Goal: Information Seeking & Learning: Learn about a topic

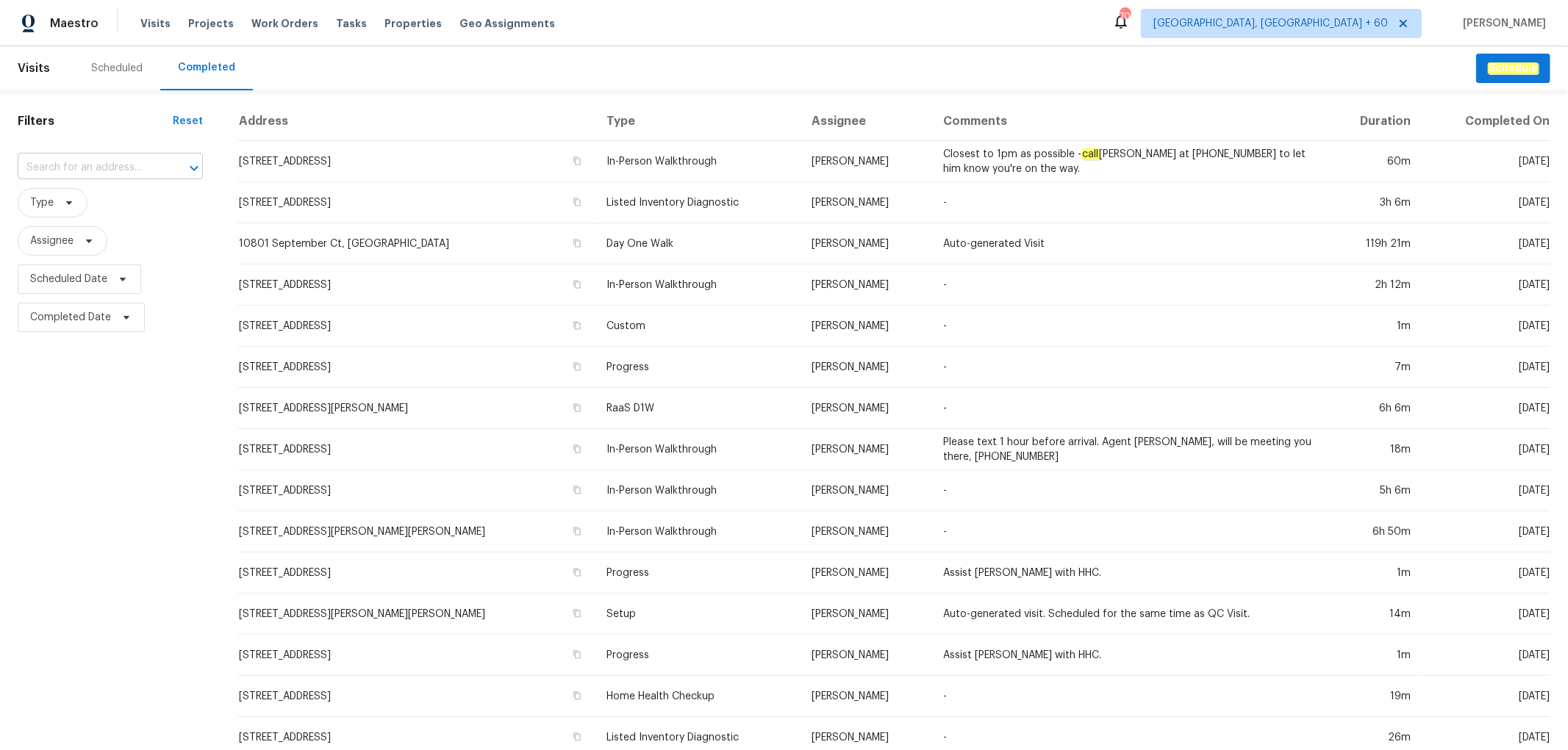
click at [76, 165] on input "text" at bounding box center [90, 168] width 144 height 23
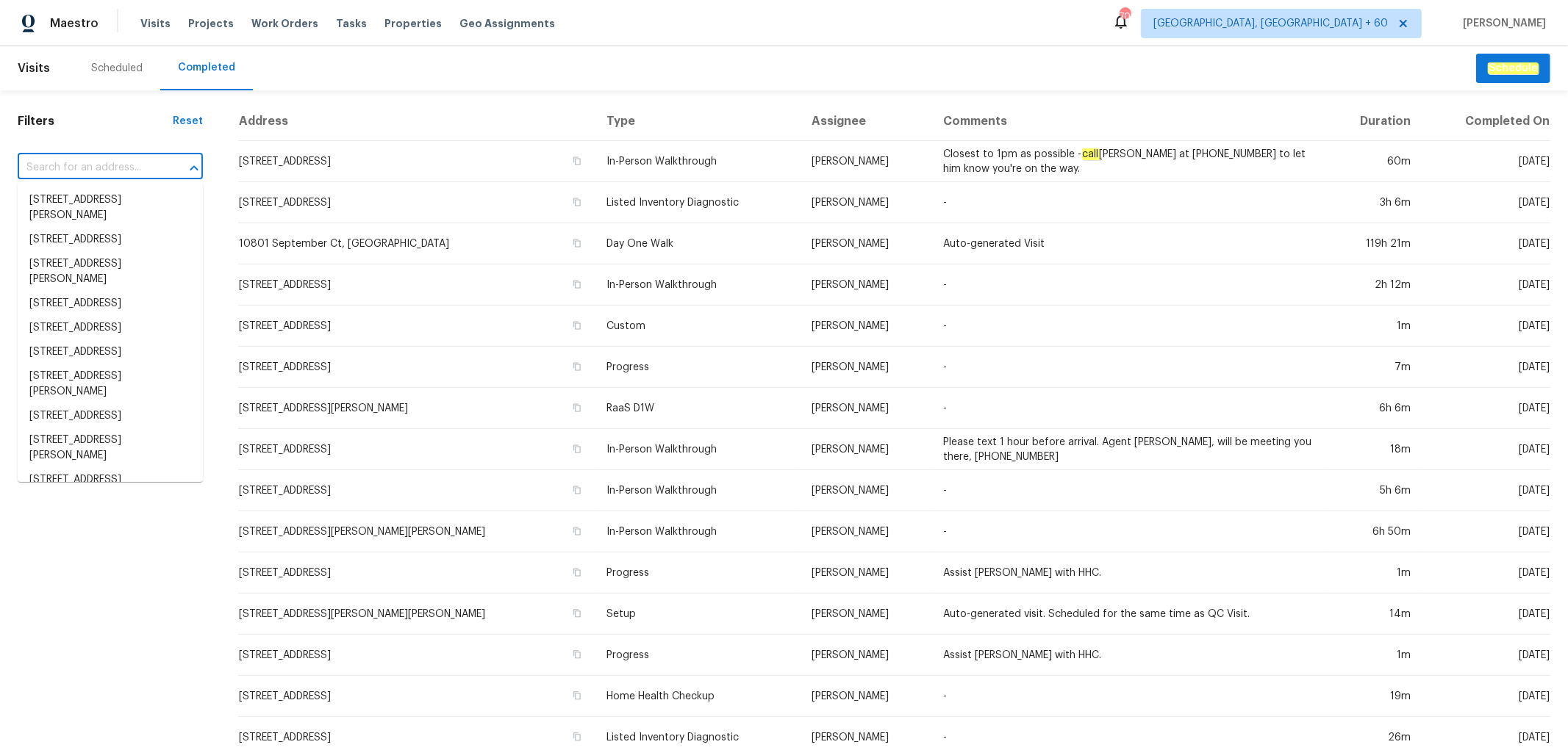
paste input "[STREET_ADDRESS]"
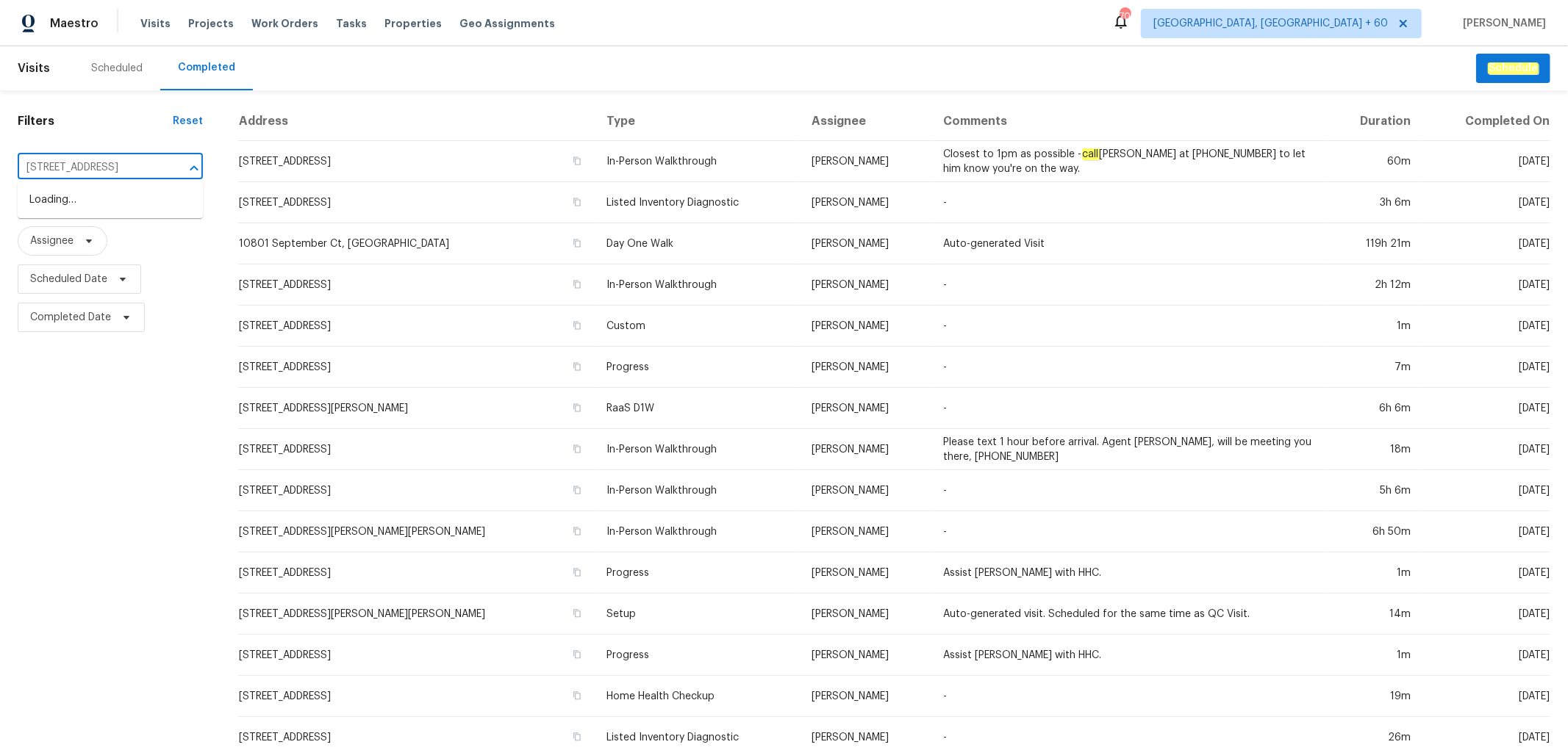
type input "[STREET_ADDRESS]"
click at [86, 212] on li "[STREET_ADDRESS]" at bounding box center [110, 200] width 186 height 24
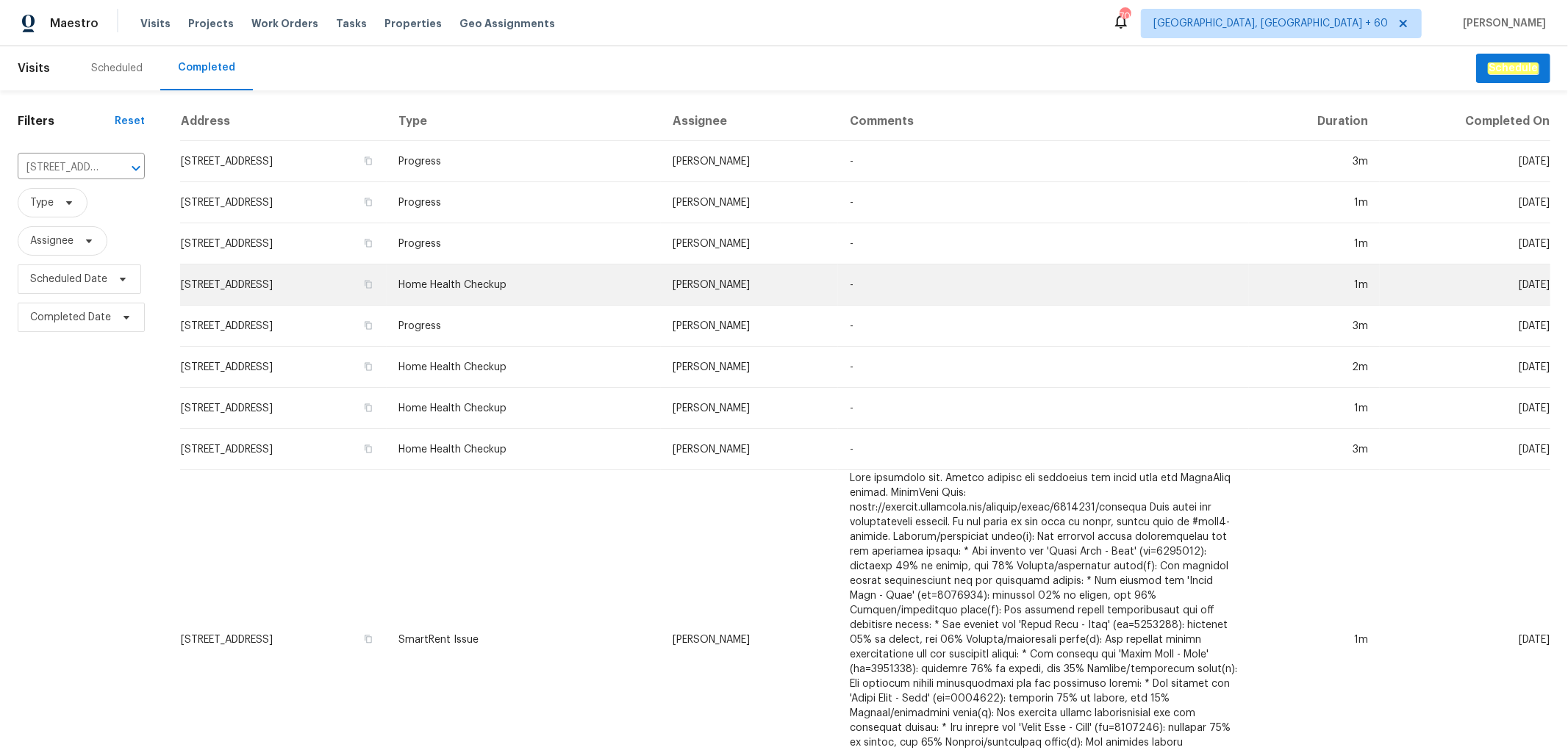
click at [387, 267] on td "[STREET_ADDRESS]" at bounding box center [284, 284] width 206 height 41
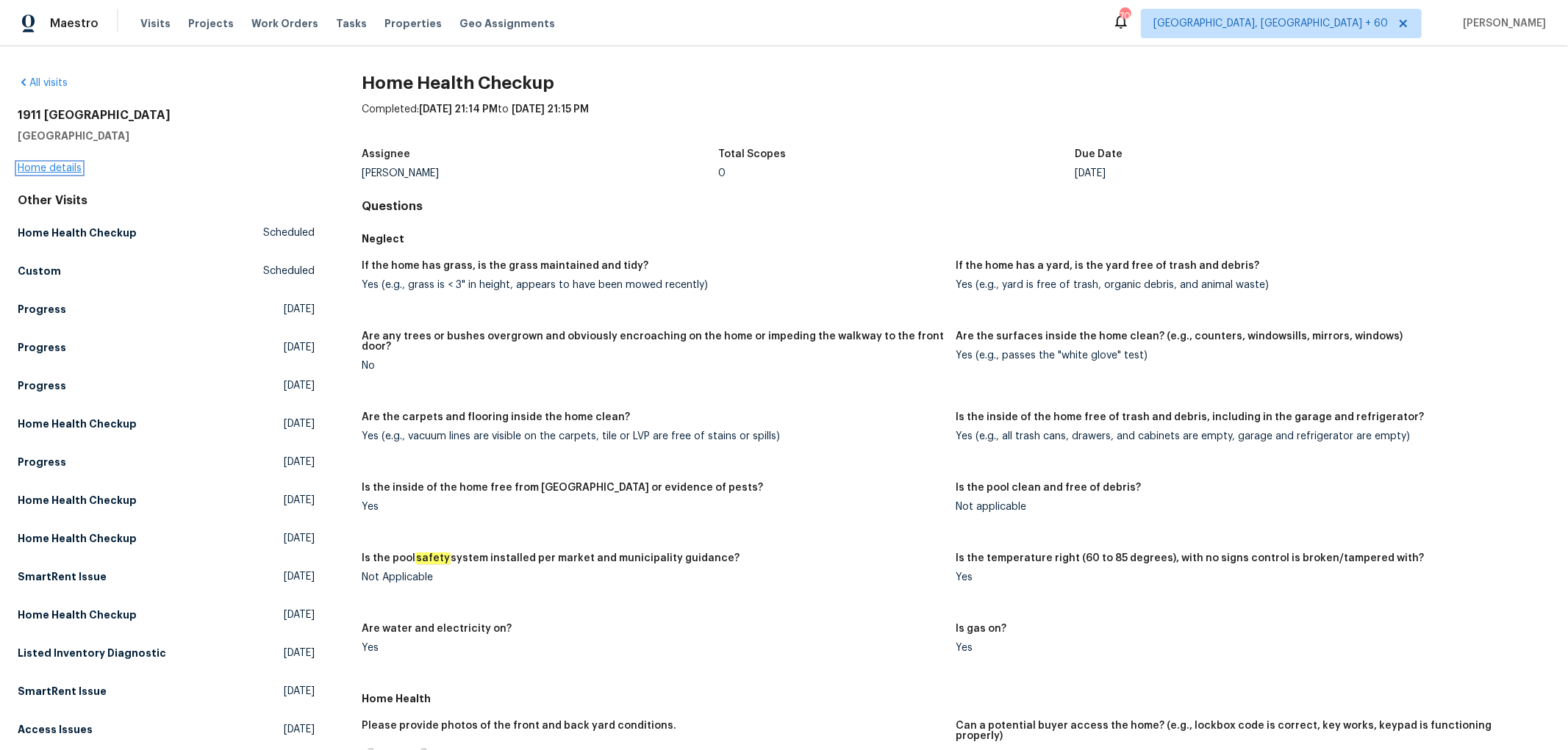
click at [72, 164] on link "Home details" at bounding box center [50, 168] width 64 height 10
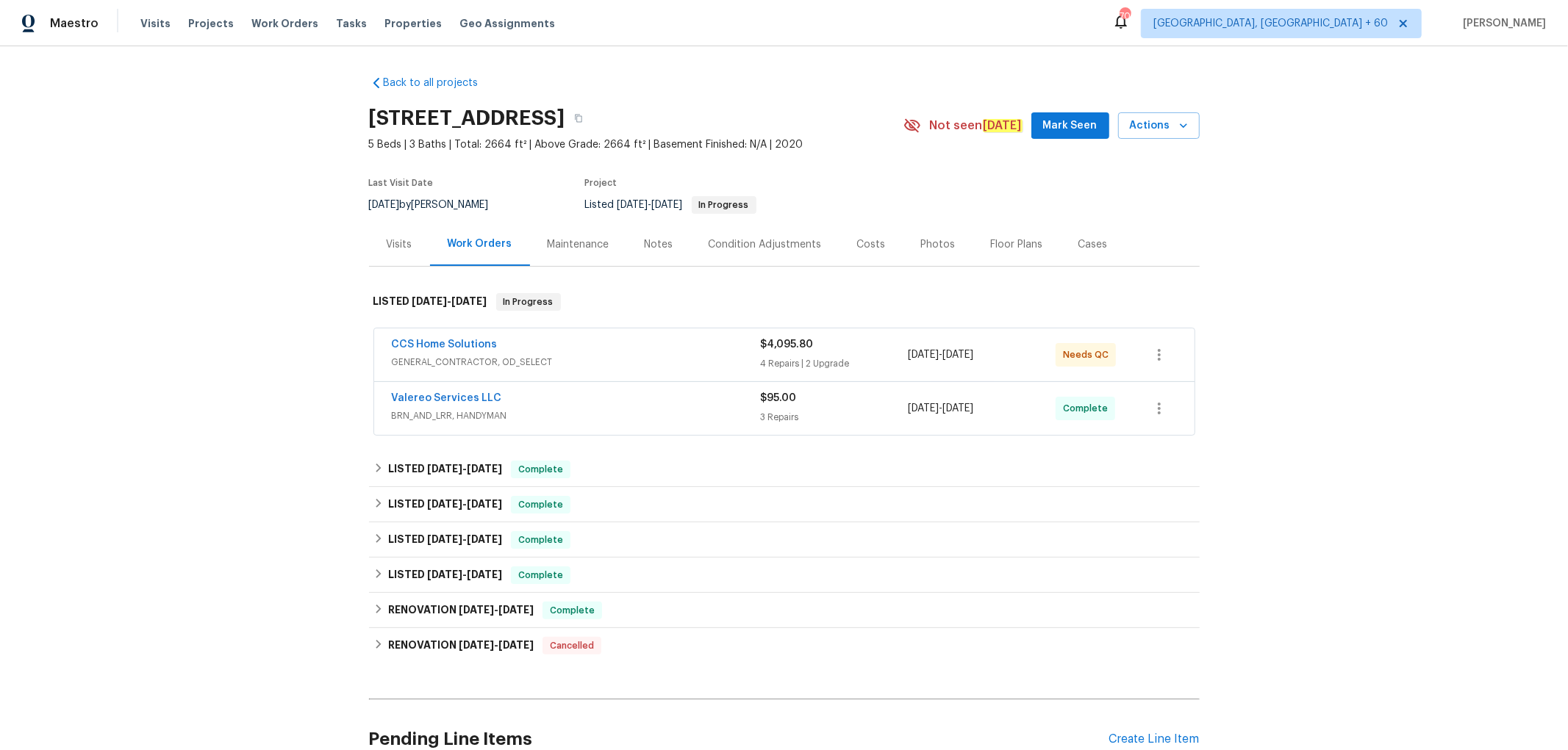
click at [935, 240] on div "Photos" at bounding box center [938, 245] width 34 height 15
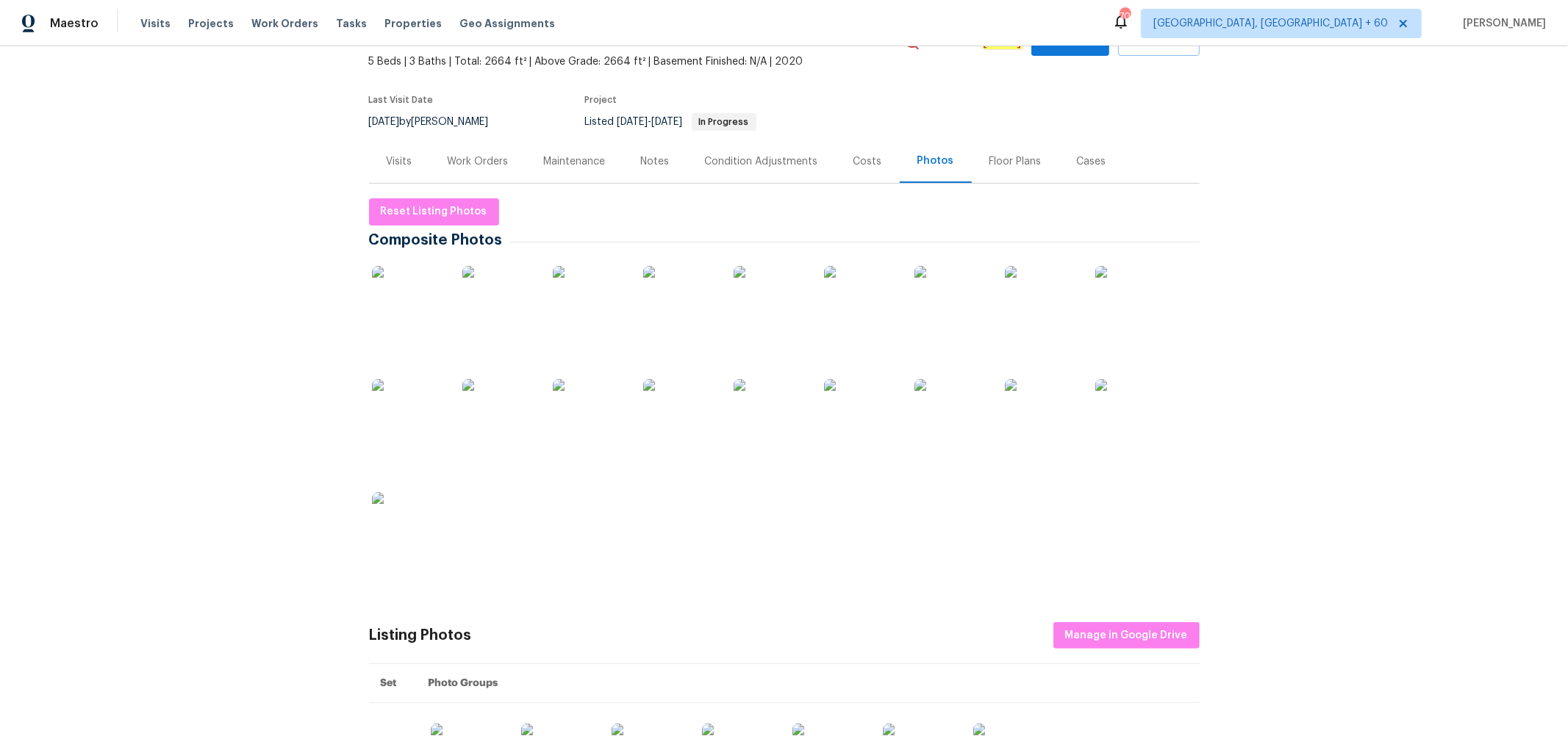
scroll to position [163, 0]
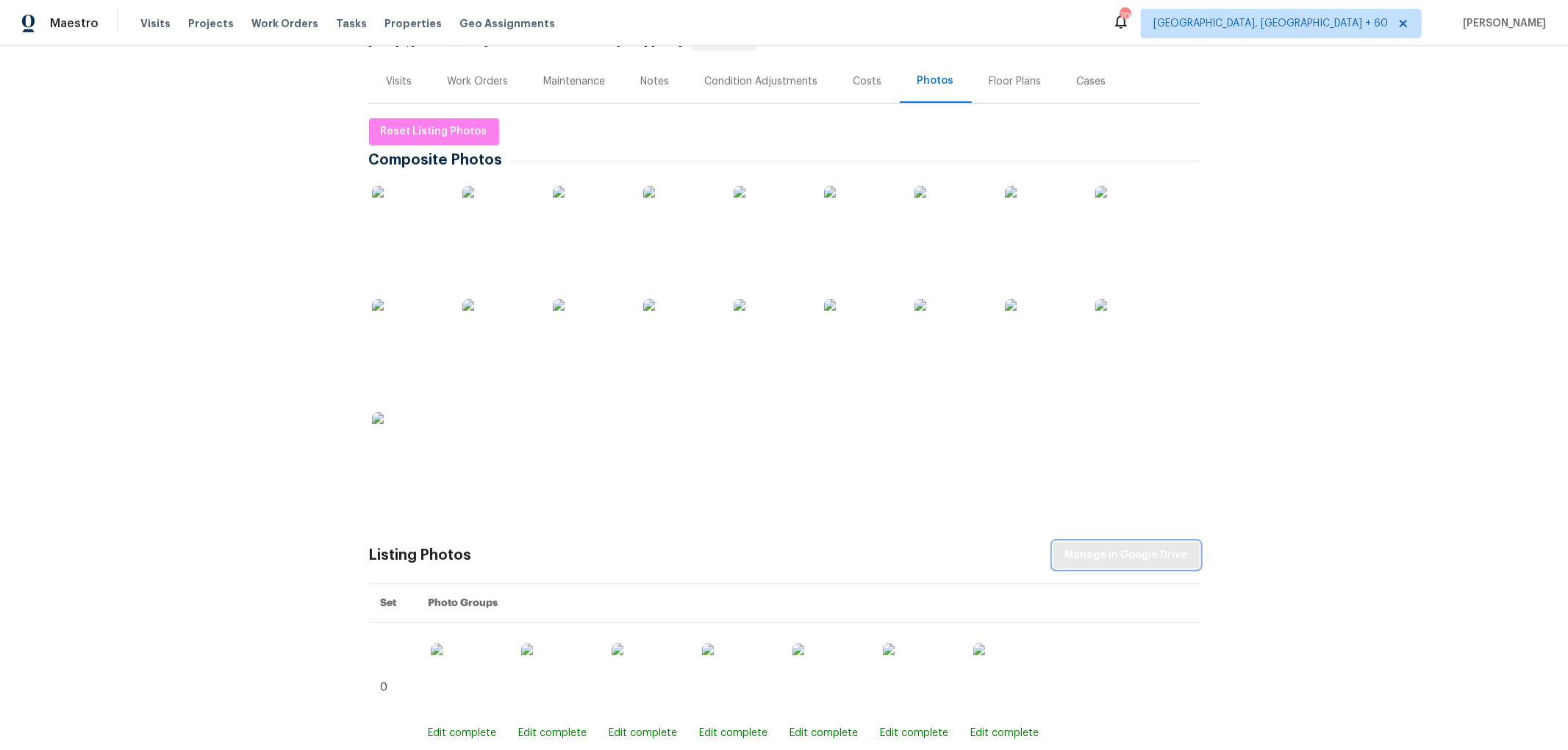
click at [1101, 561] on span "Manage in Google Drive" at bounding box center [1126, 556] width 123 height 18
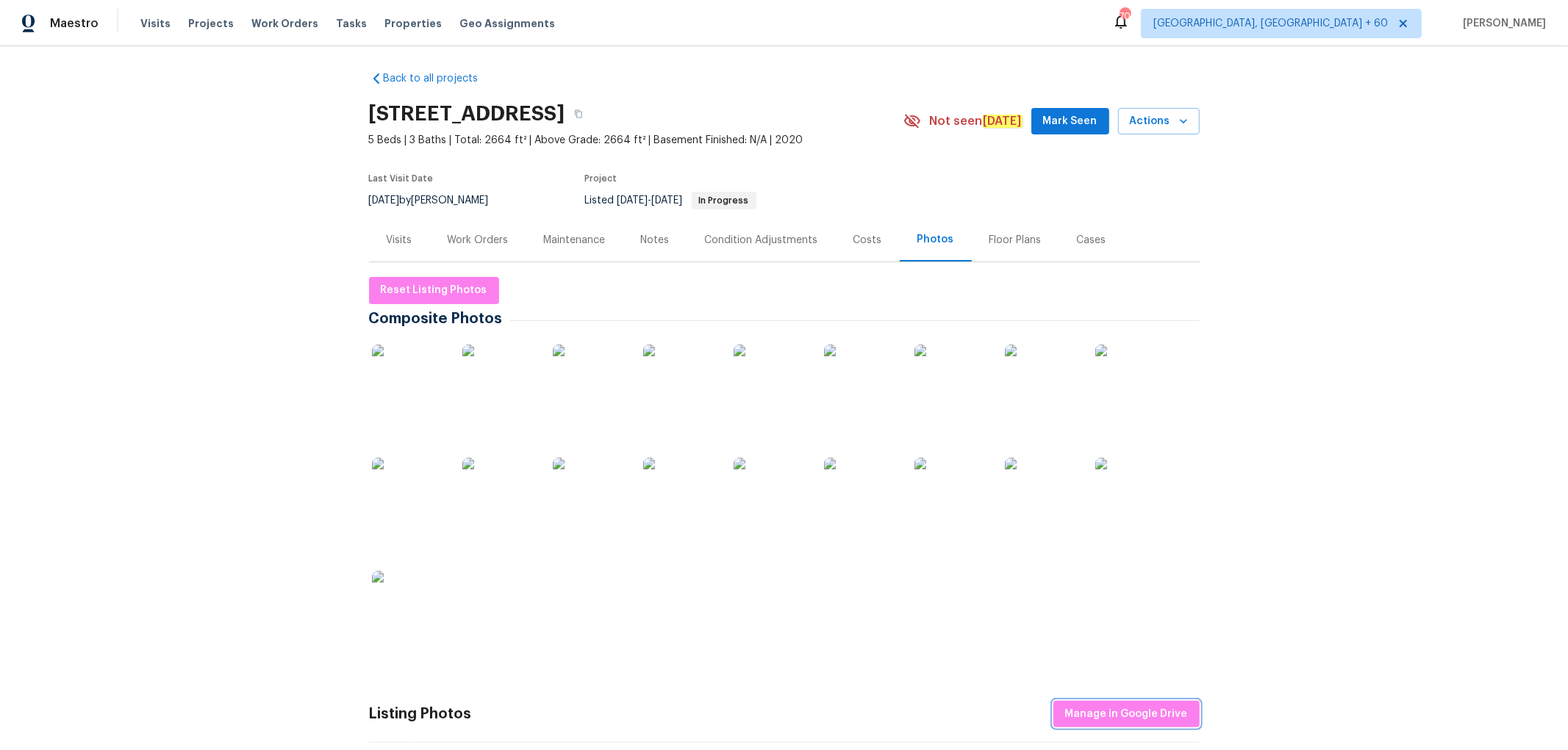
scroll to position [0, 0]
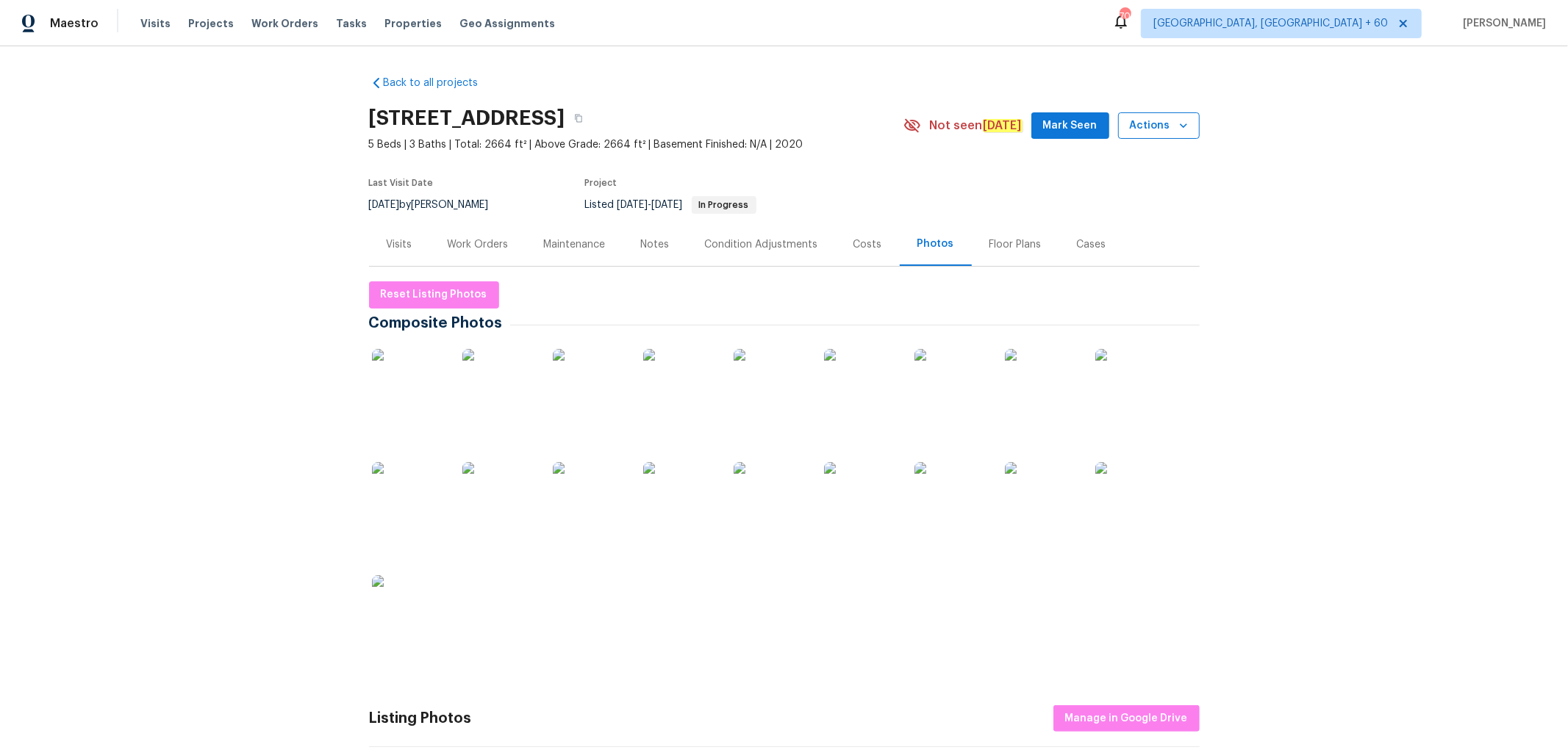
click at [1150, 131] on span "Actions" at bounding box center [1158, 126] width 58 height 18
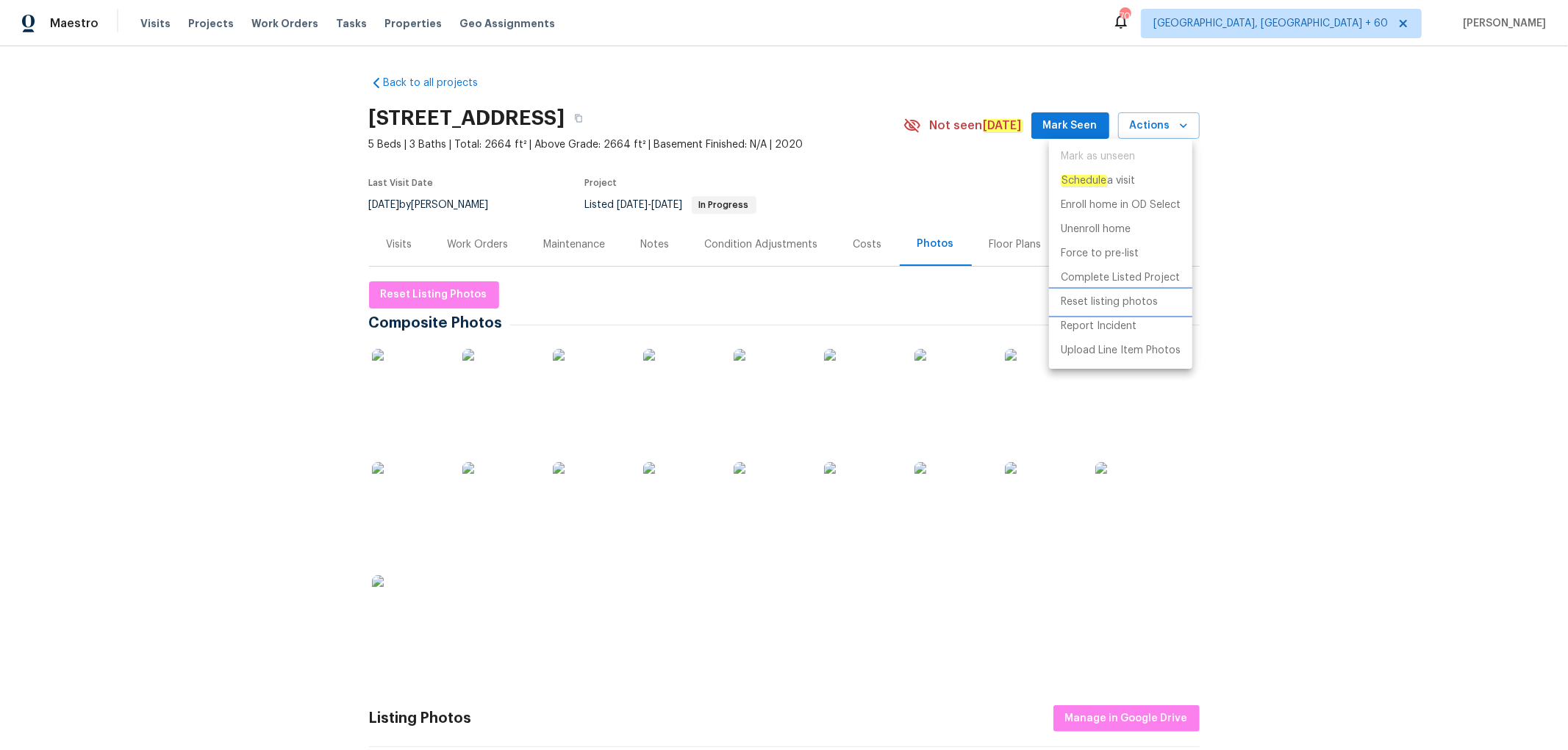
click at [1107, 302] on p "Reset listing photos" at bounding box center [1110, 302] width 97 height 15
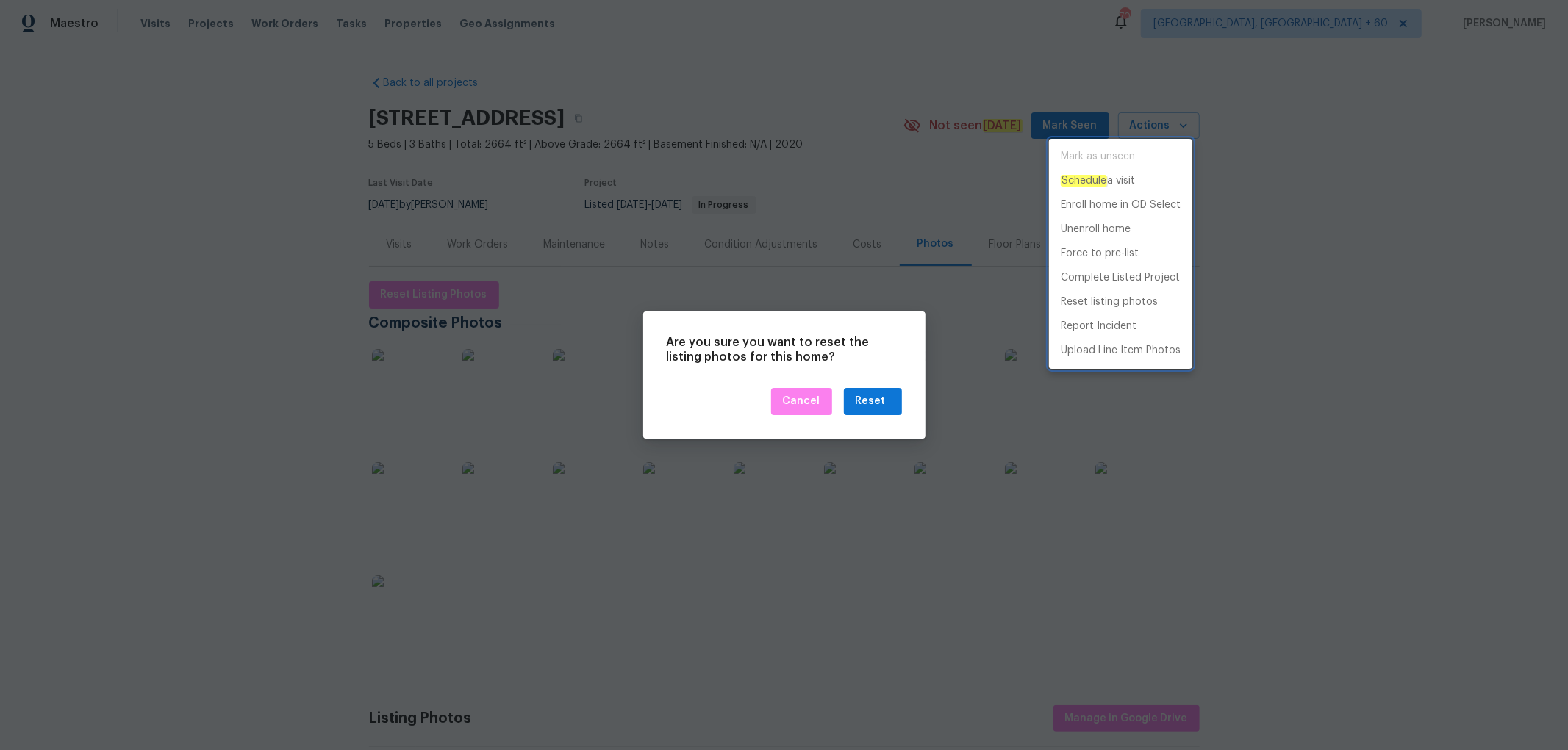
click at [870, 398] on div at bounding box center [784, 375] width 1568 height 750
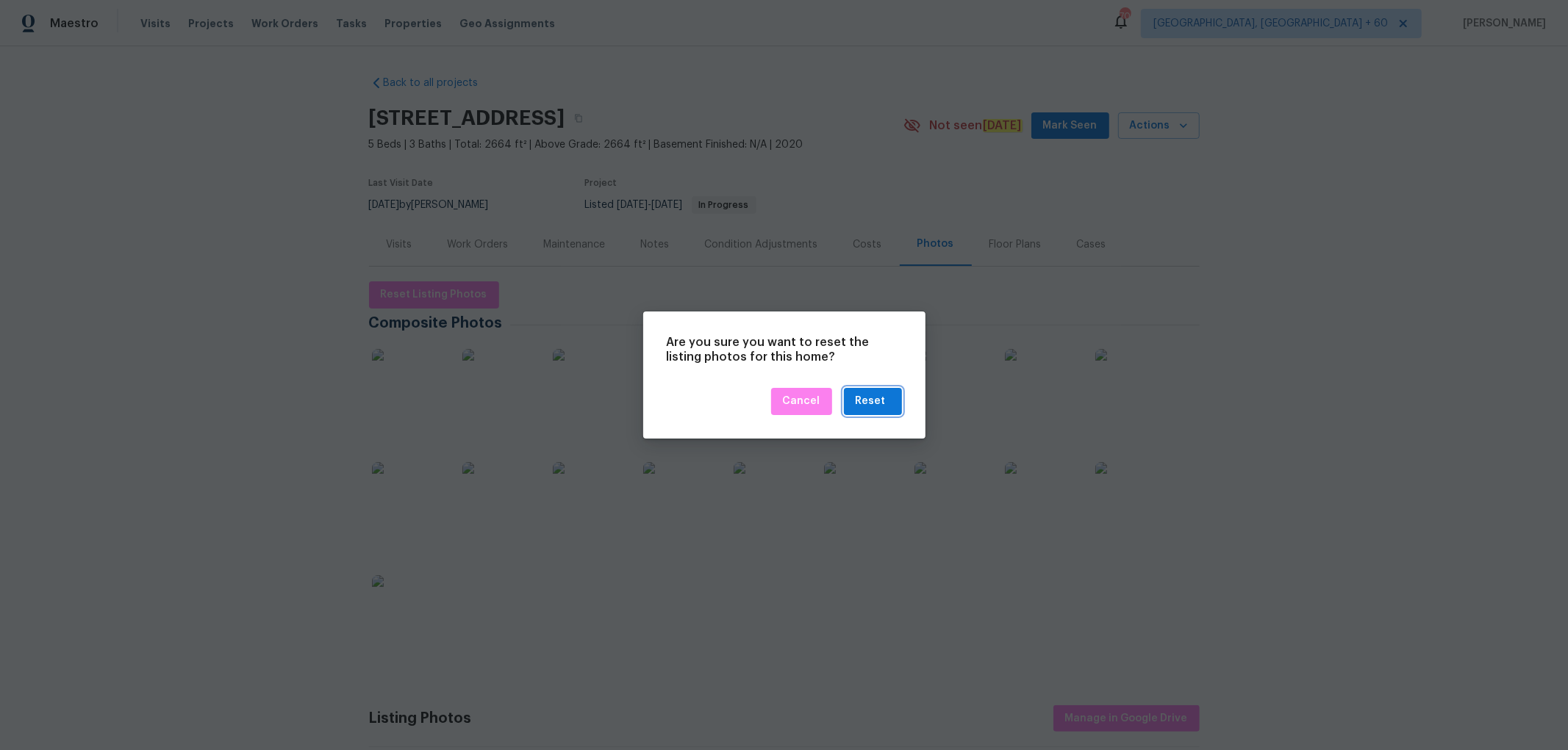
click at [870, 398] on div "Reset" at bounding box center [870, 402] width 30 height 18
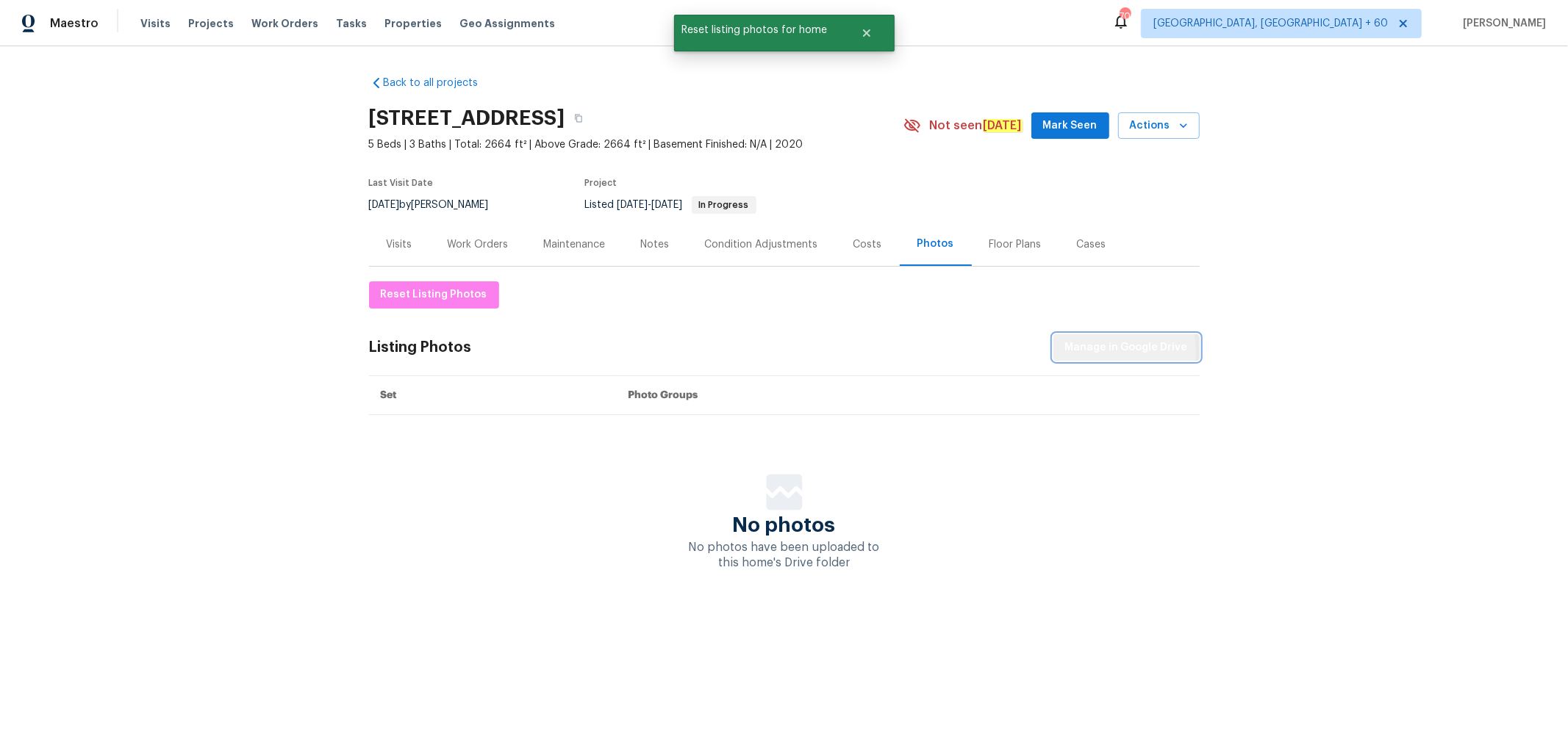
click at [1089, 351] on span "Manage in Google Drive" at bounding box center [1126, 348] width 123 height 18
click at [1115, 352] on span "Manage in Google Drive" at bounding box center [1126, 348] width 123 height 18
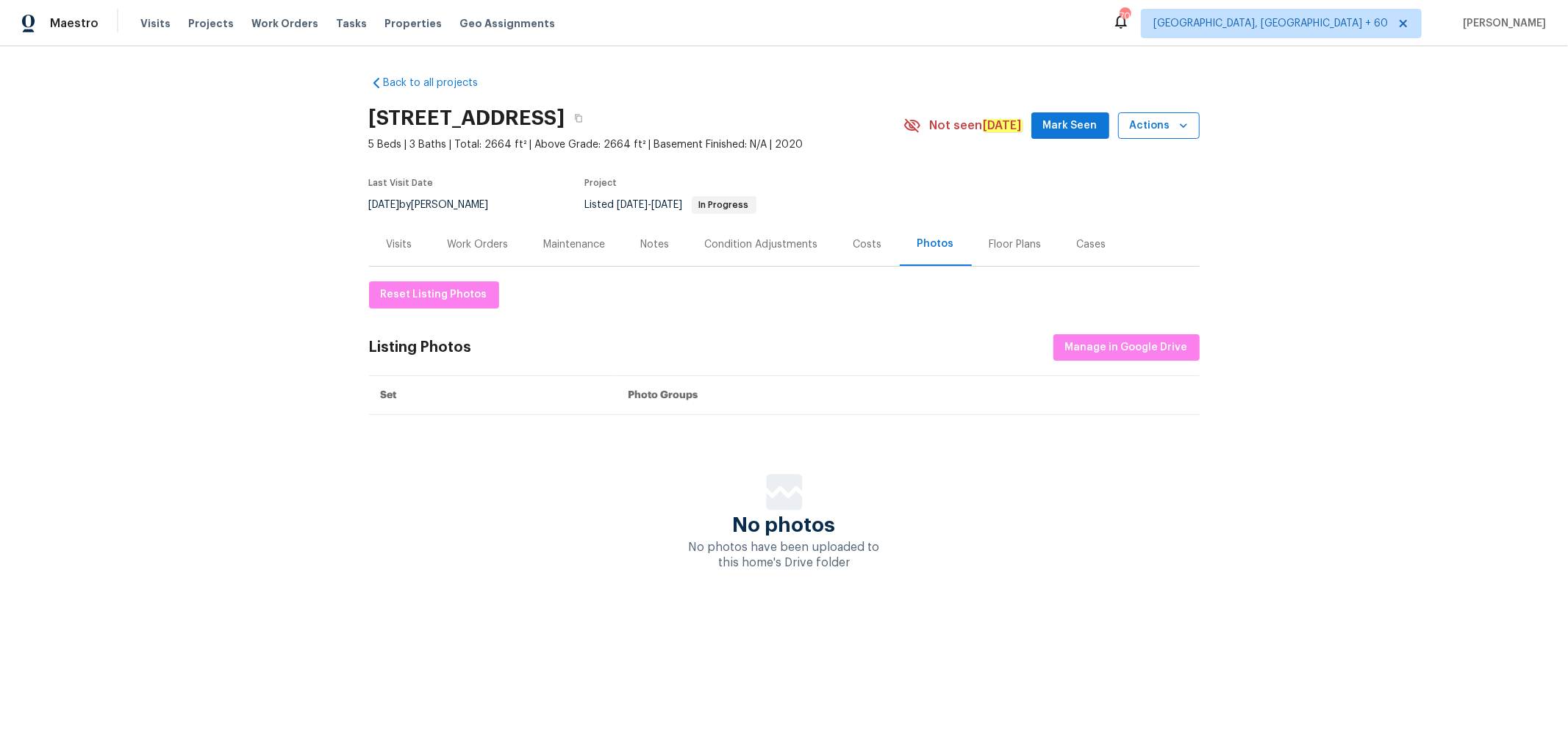
click at [1154, 122] on span "Actions" at bounding box center [1158, 126] width 58 height 18
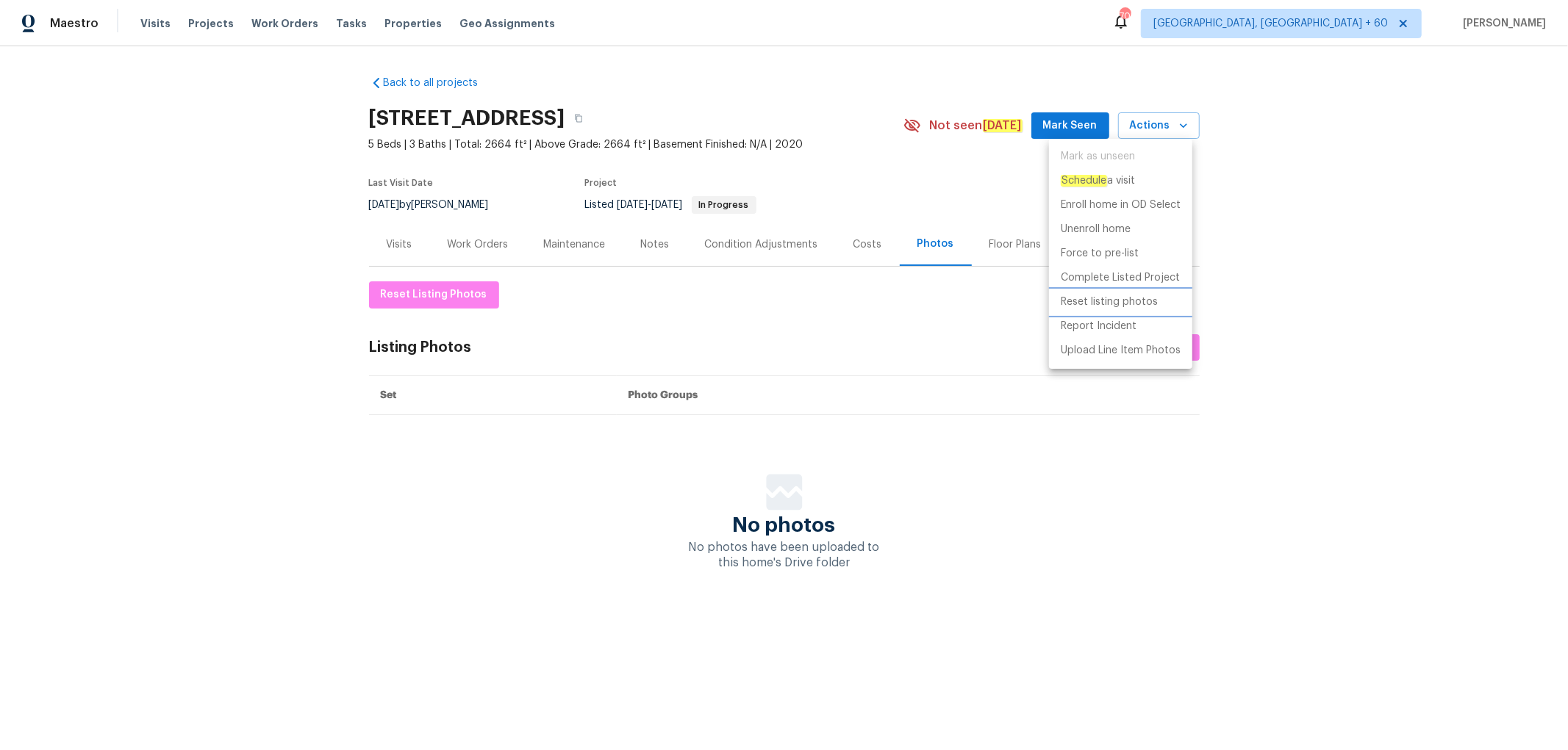
click at [1097, 299] on p "Reset listing photos" at bounding box center [1110, 302] width 97 height 15
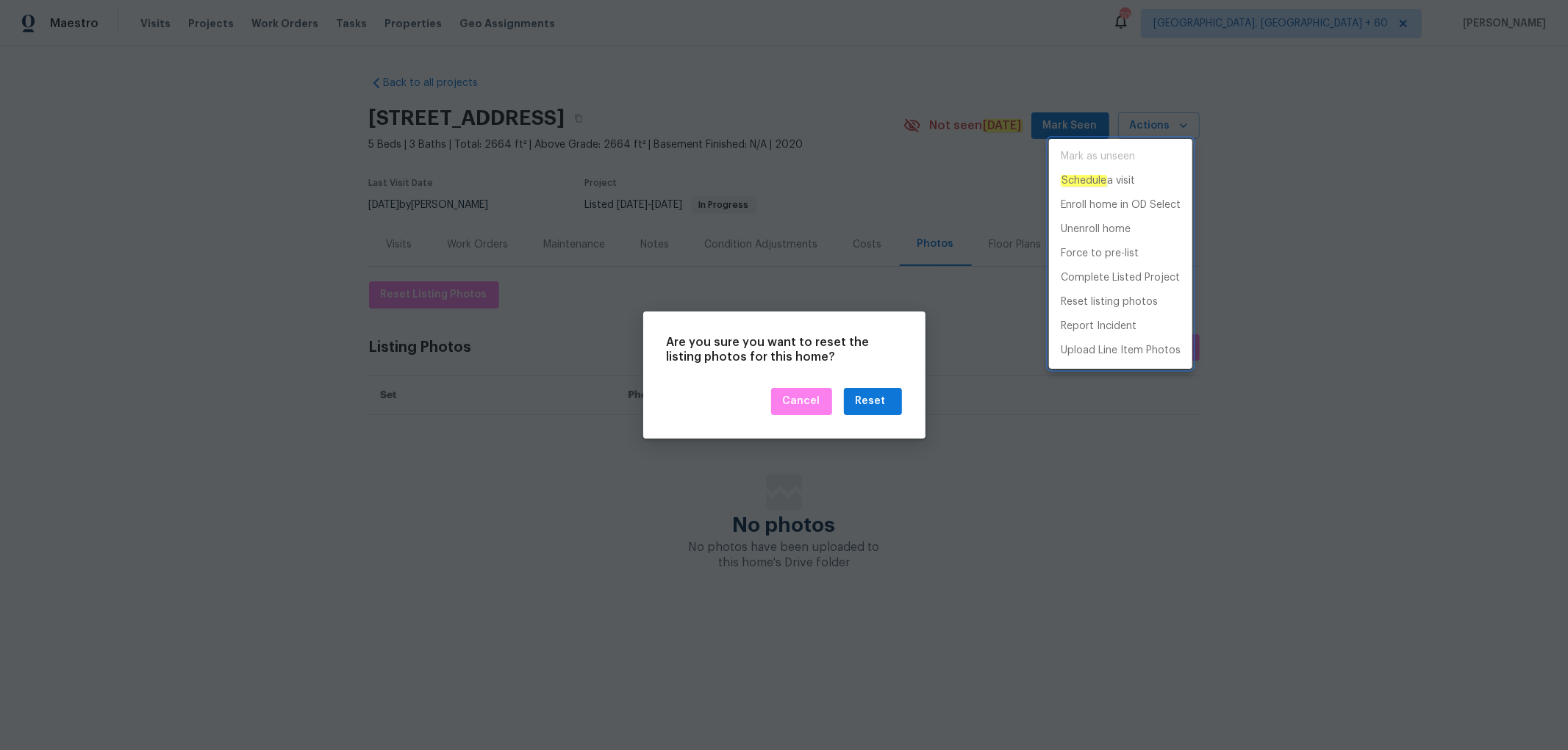
click at [860, 403] on div at bounding box center [784, 375] width 1568 height 750
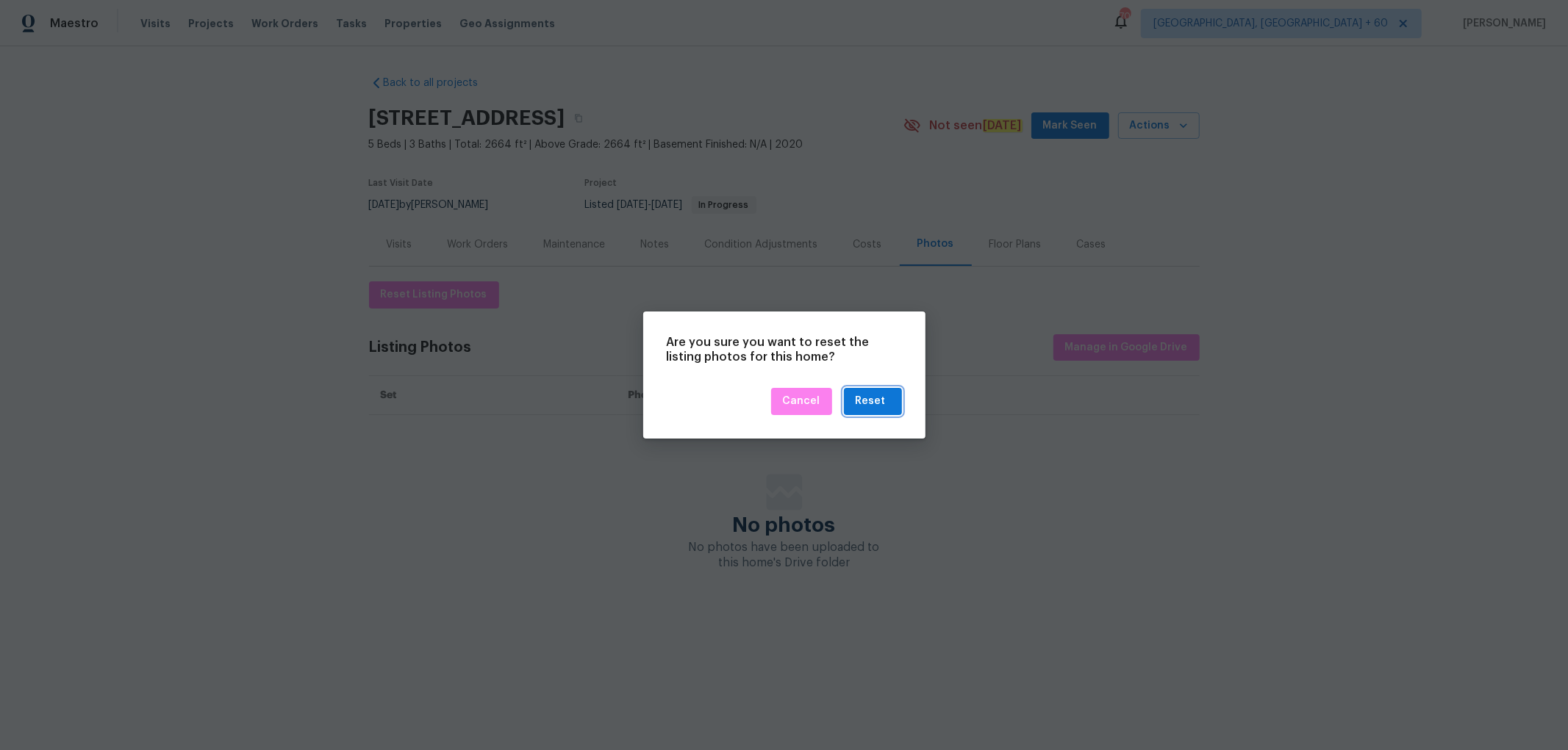
click at [869, 404] on div "Reset" at bounding box center [870, 402] width 30 height 18
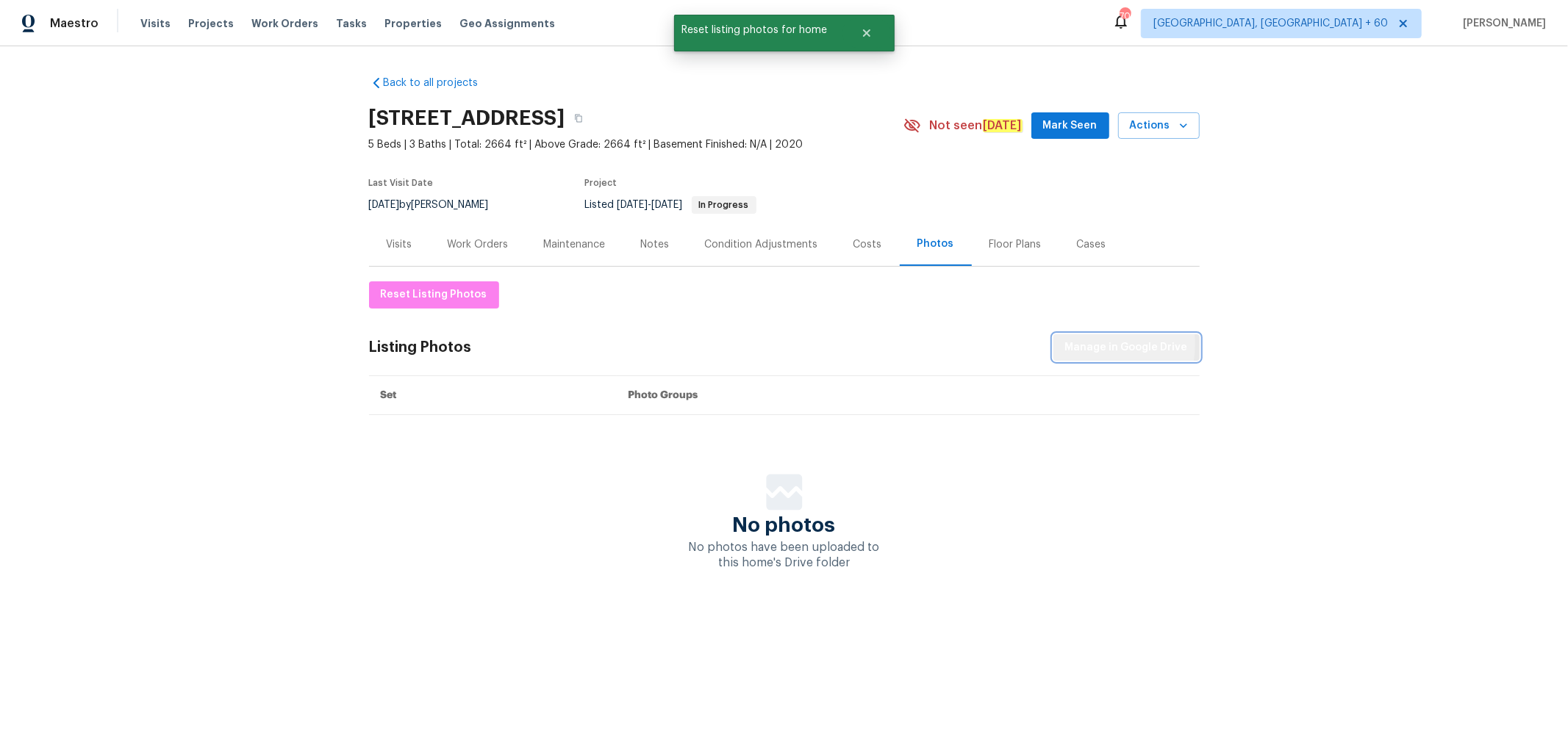
click at [1086, 344] on span "Manage in Google Drive" at bounding box center [1126, 348] width 123 height 18
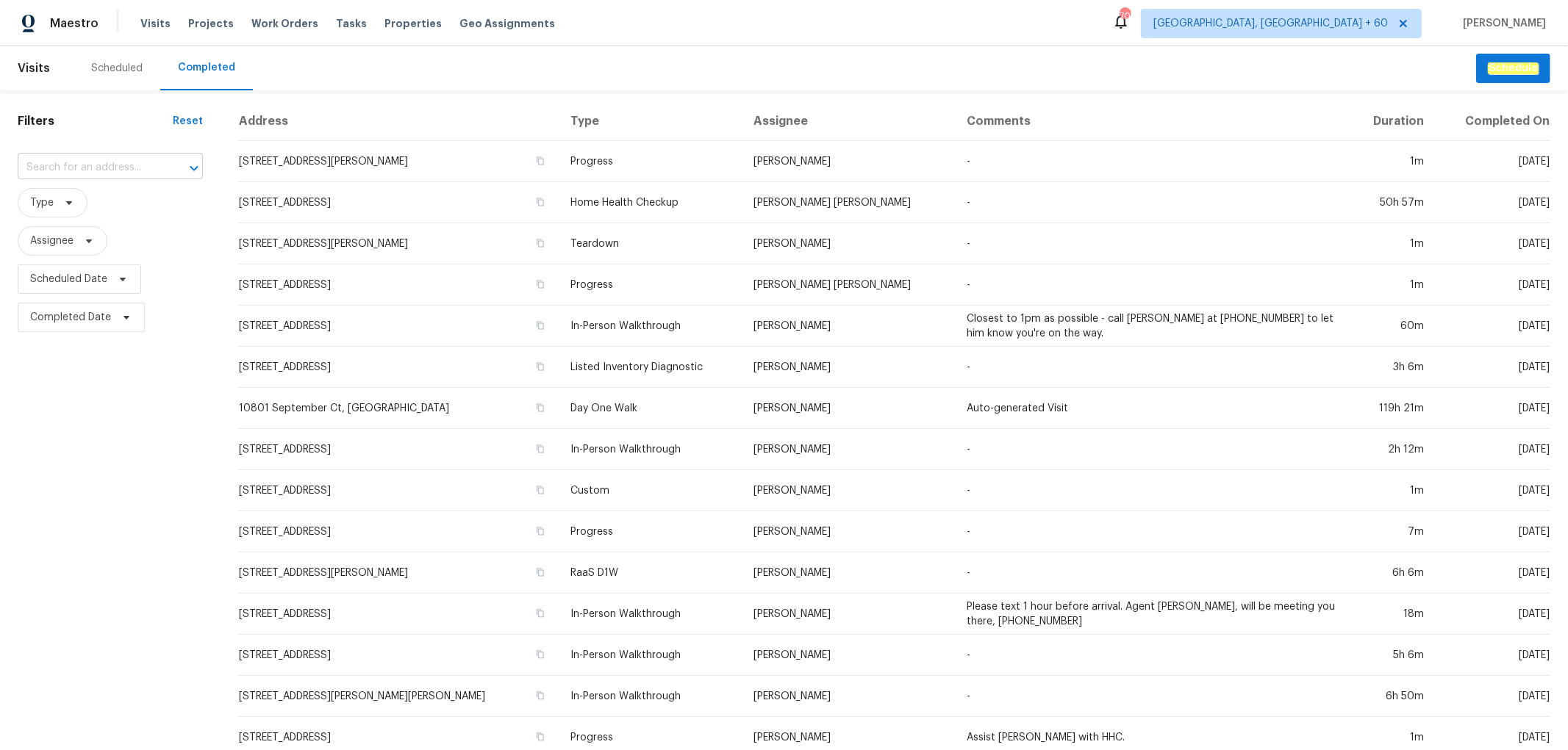
click at [122, 162] on input "text" at bounding box center [90, 168] width 144 height 23
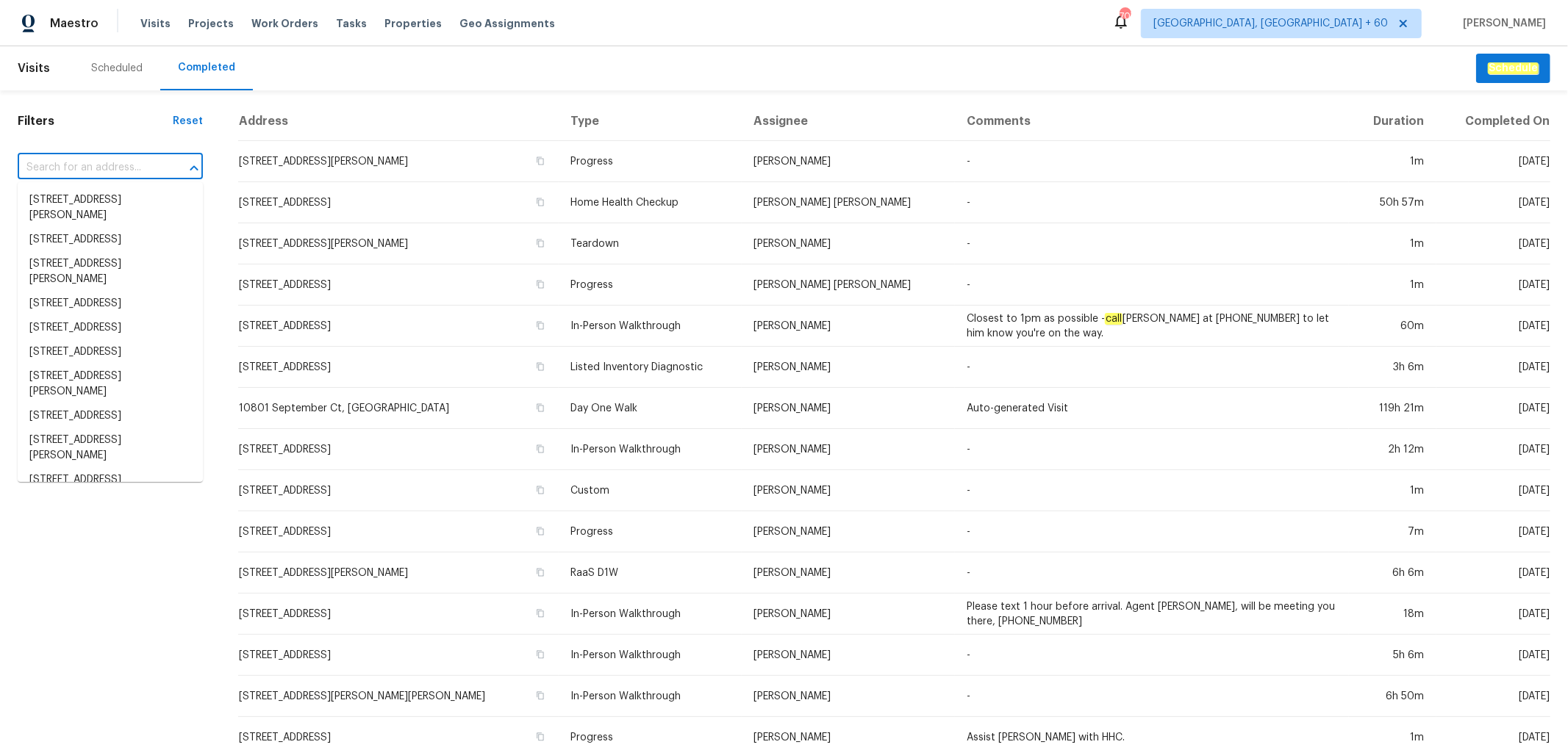
paste input "180 Parkstone Way, Marietta, GA 30066"
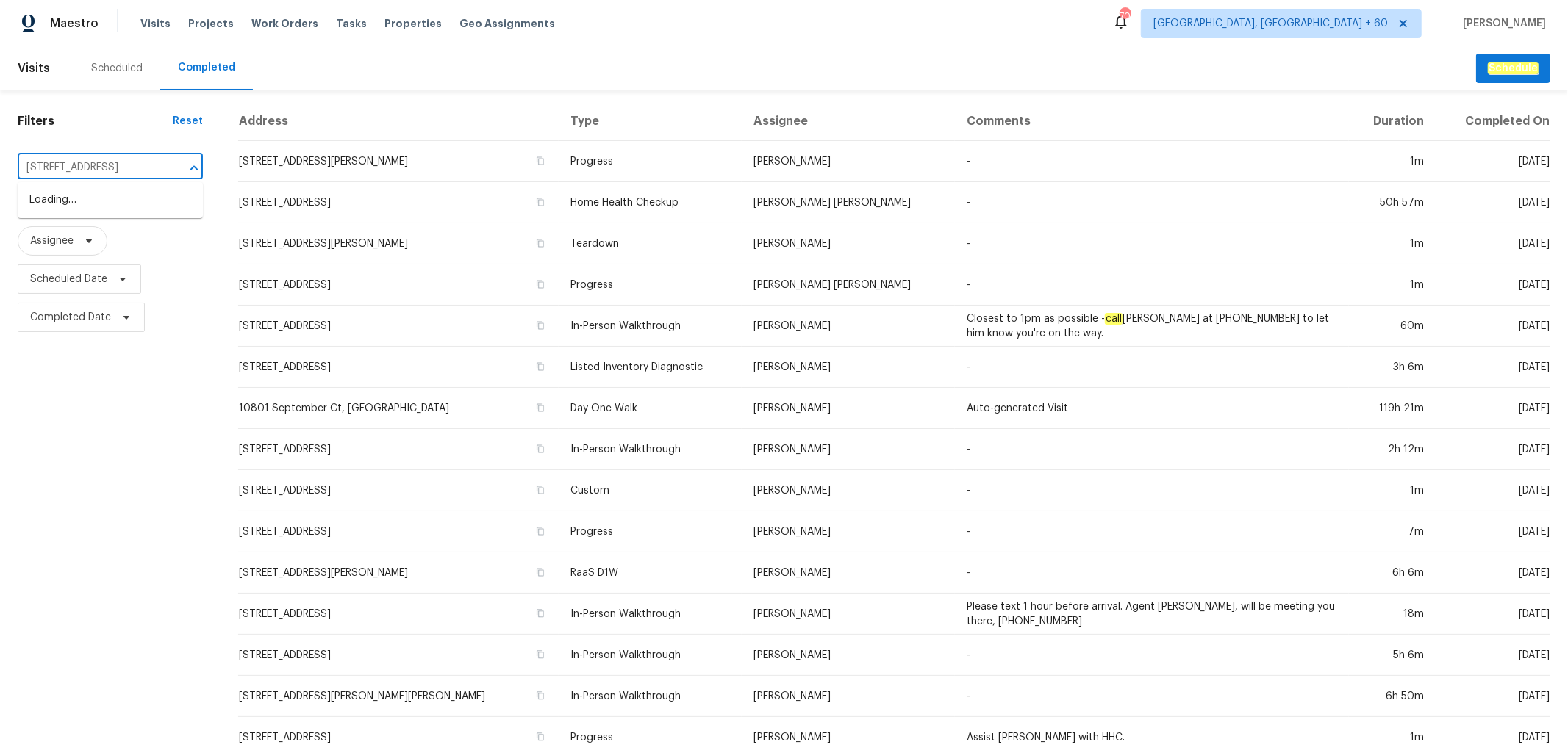
type input "180 Parkstone Way, Marietta, GA 30066"
click at [103, 204] on li "180 Parkstone Way, Marietta, GA 30066" at bounding box center [110, 200] width 186 height 24
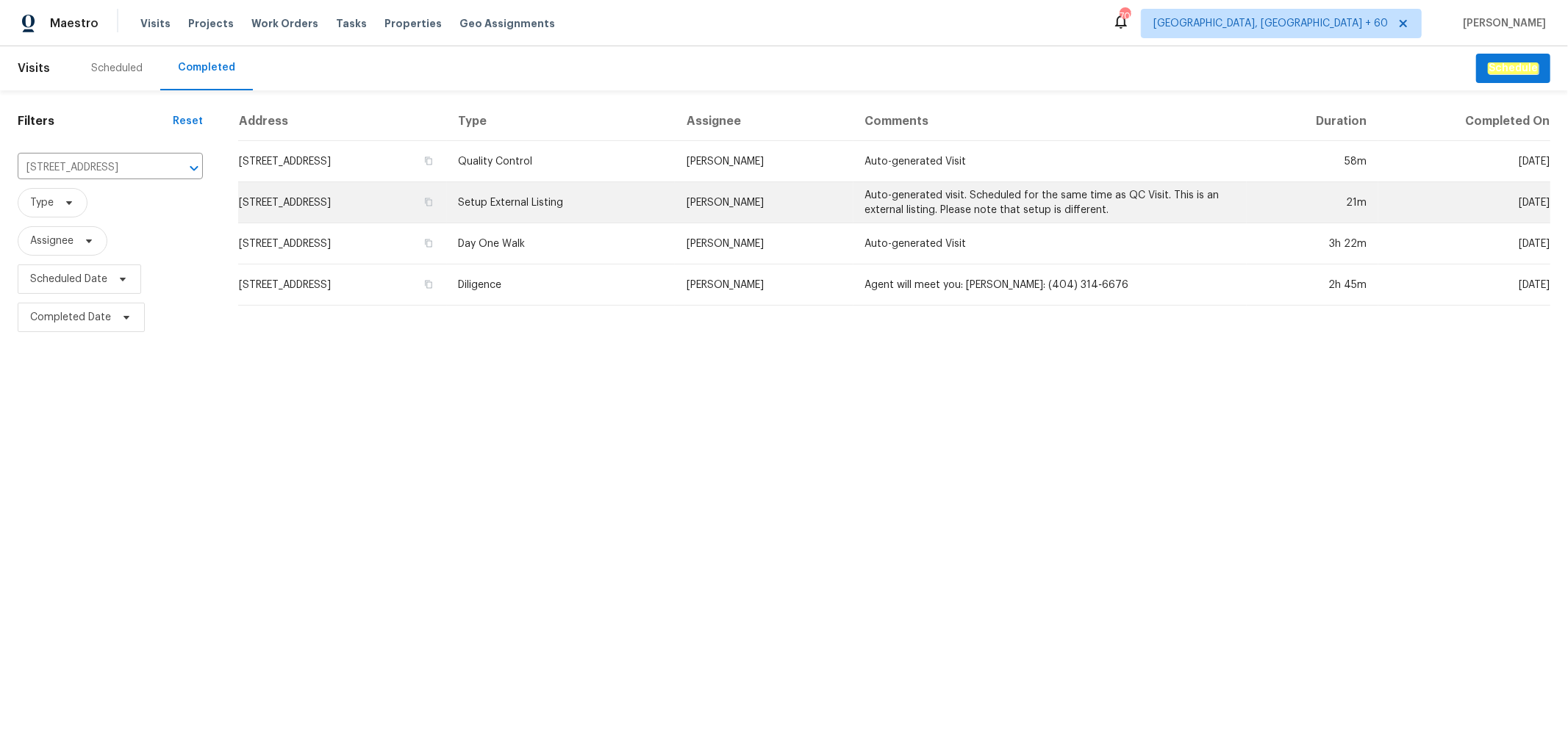
click at [675, 207] on td "Setup External Listing" at bounding box center [560, 202] width 227 height 41
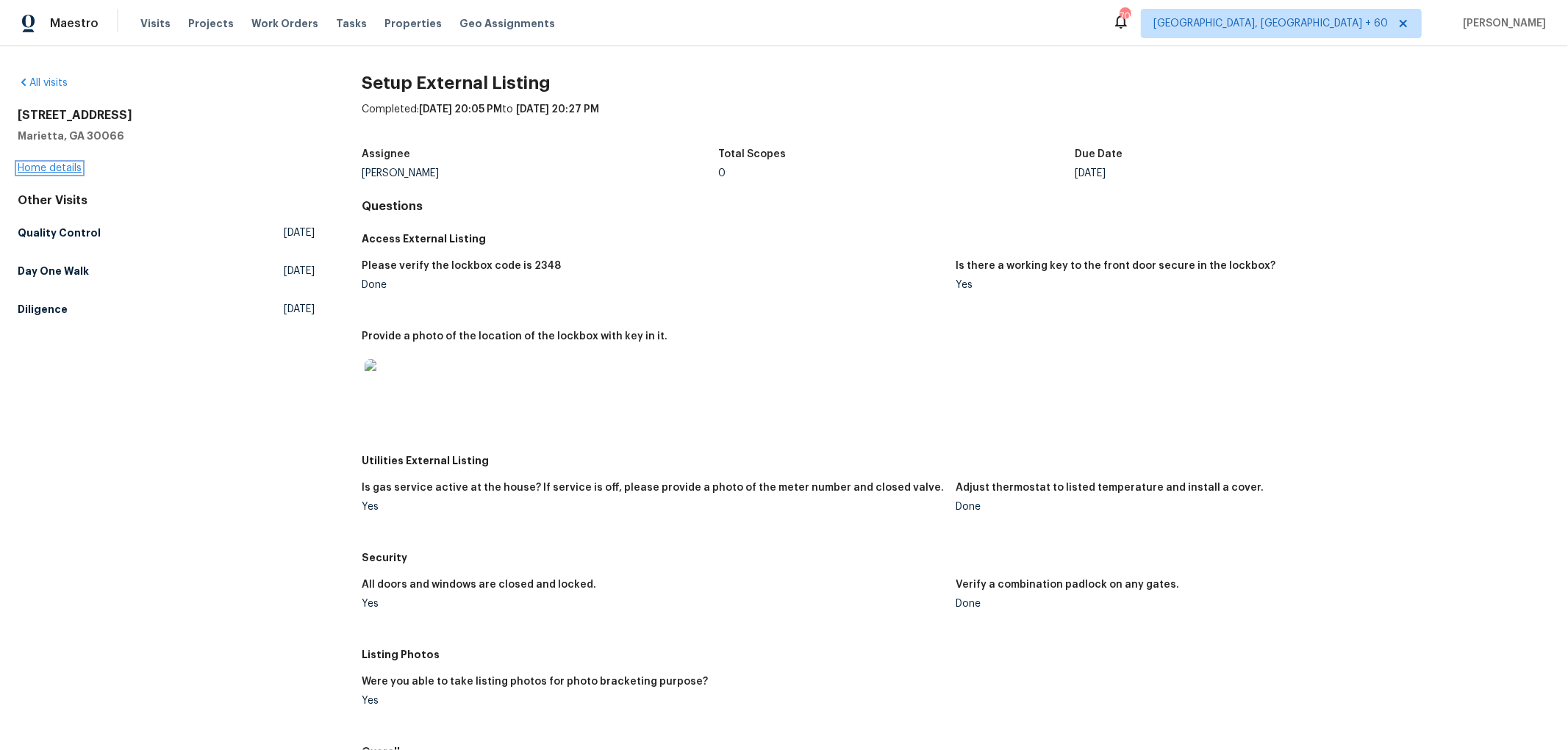
click at [52, 169] on link "Home details" at bounding box center [50, 168] width 64 height 10
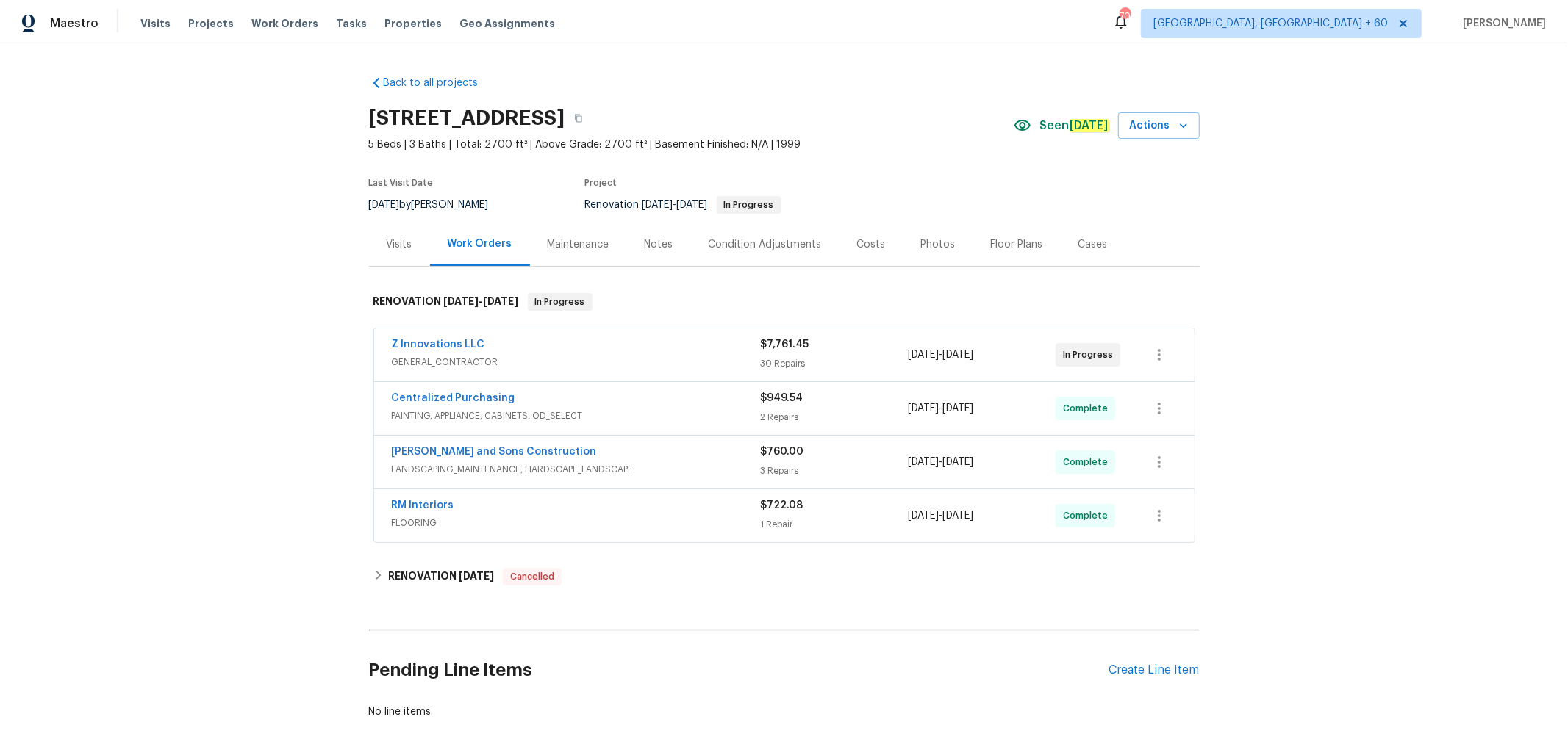
click at [937, 245] on div "Photos" at bounding box center [938, 245] width 34 height 15
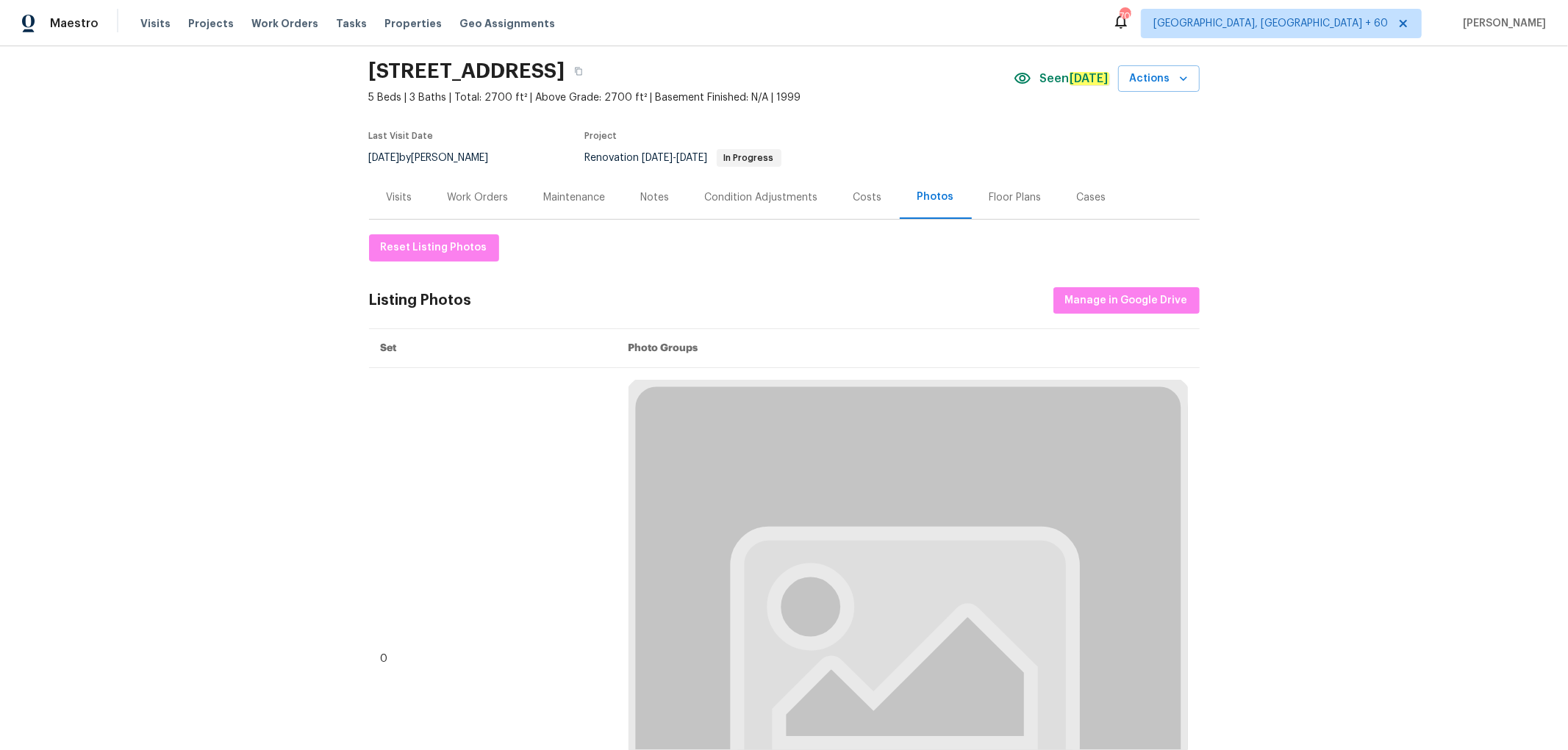
scroll to position [163, 0]
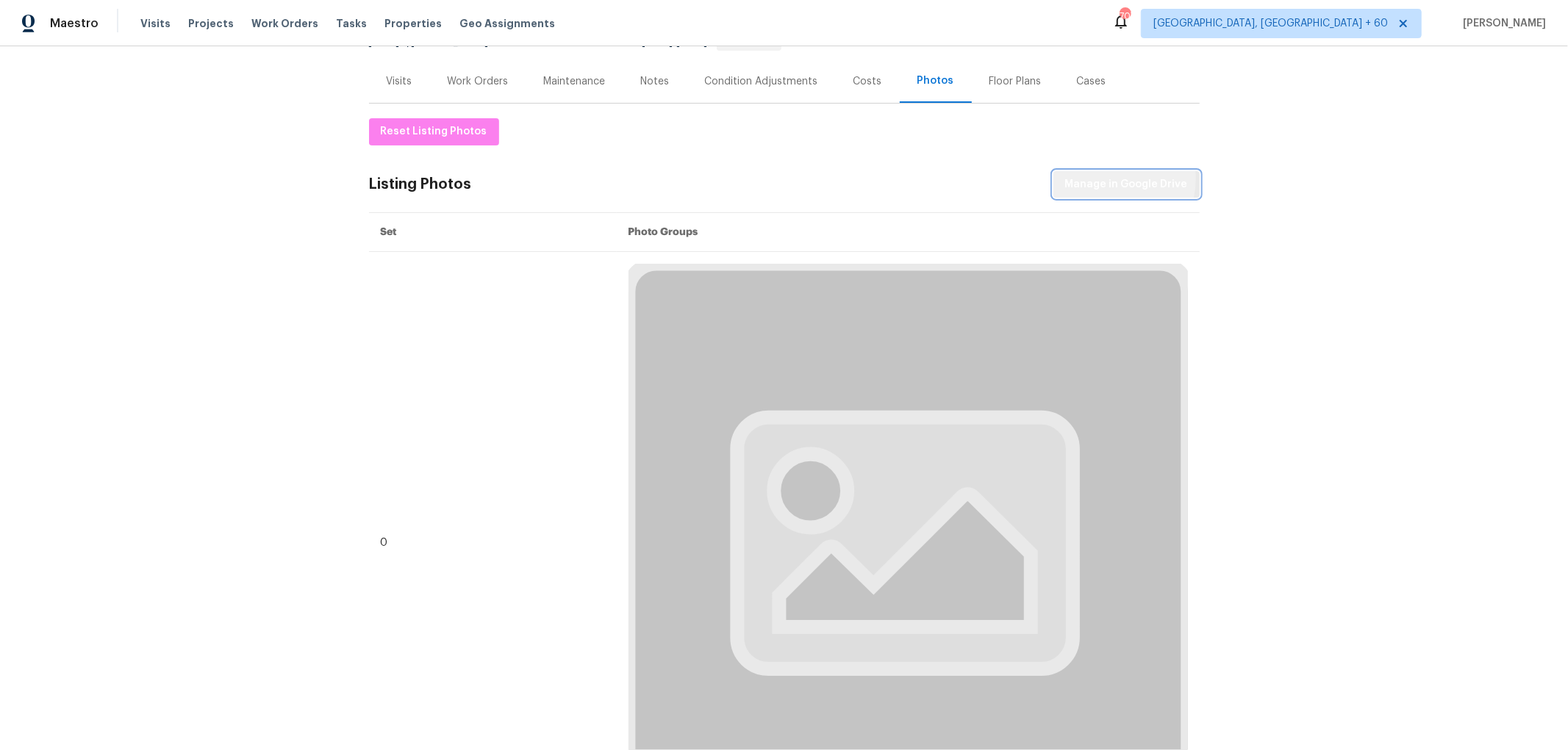
click at [1109, 179] on span "Manage in Google Drive" at bounding box center [1126, 185] width 123 height 18
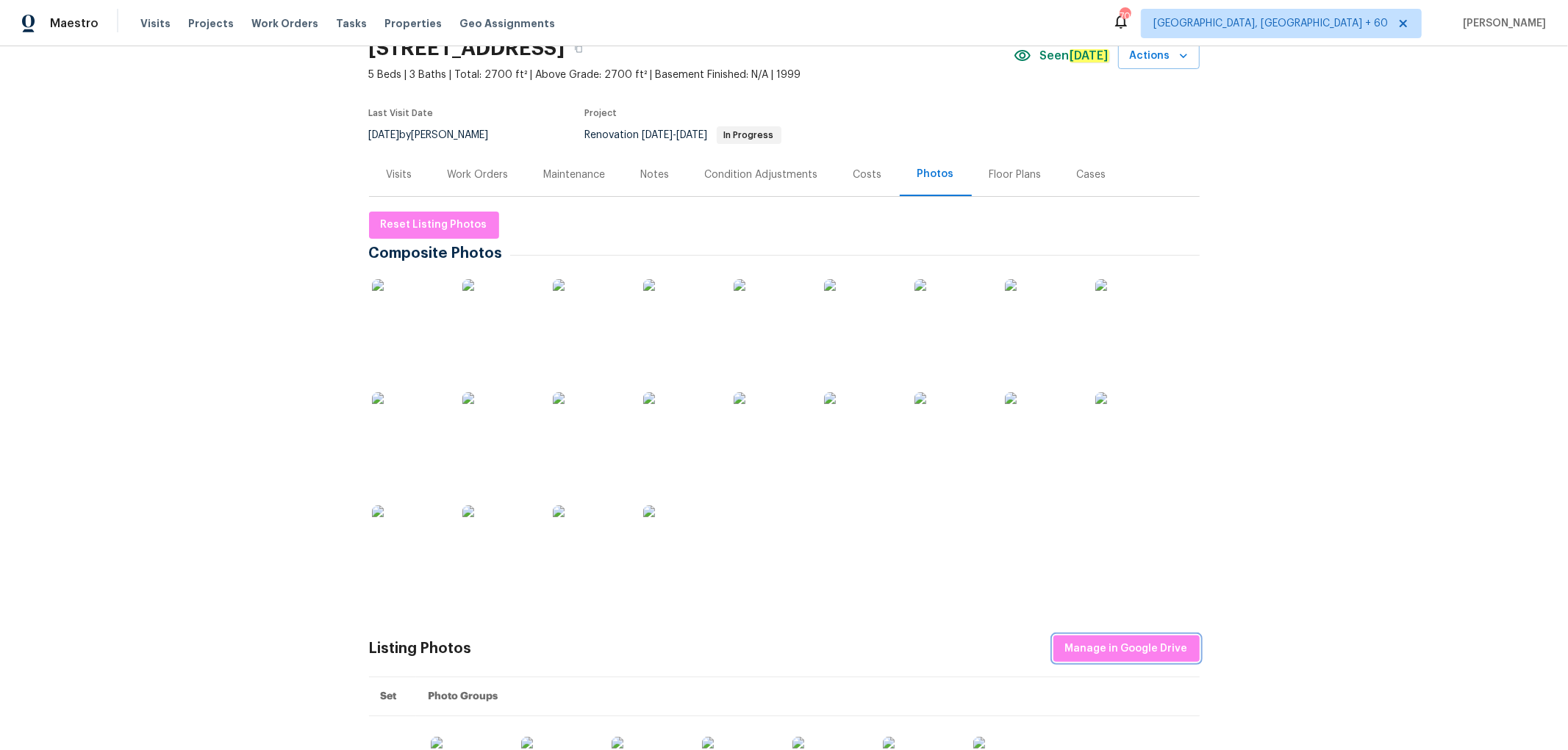
scroll to position [0, 0]
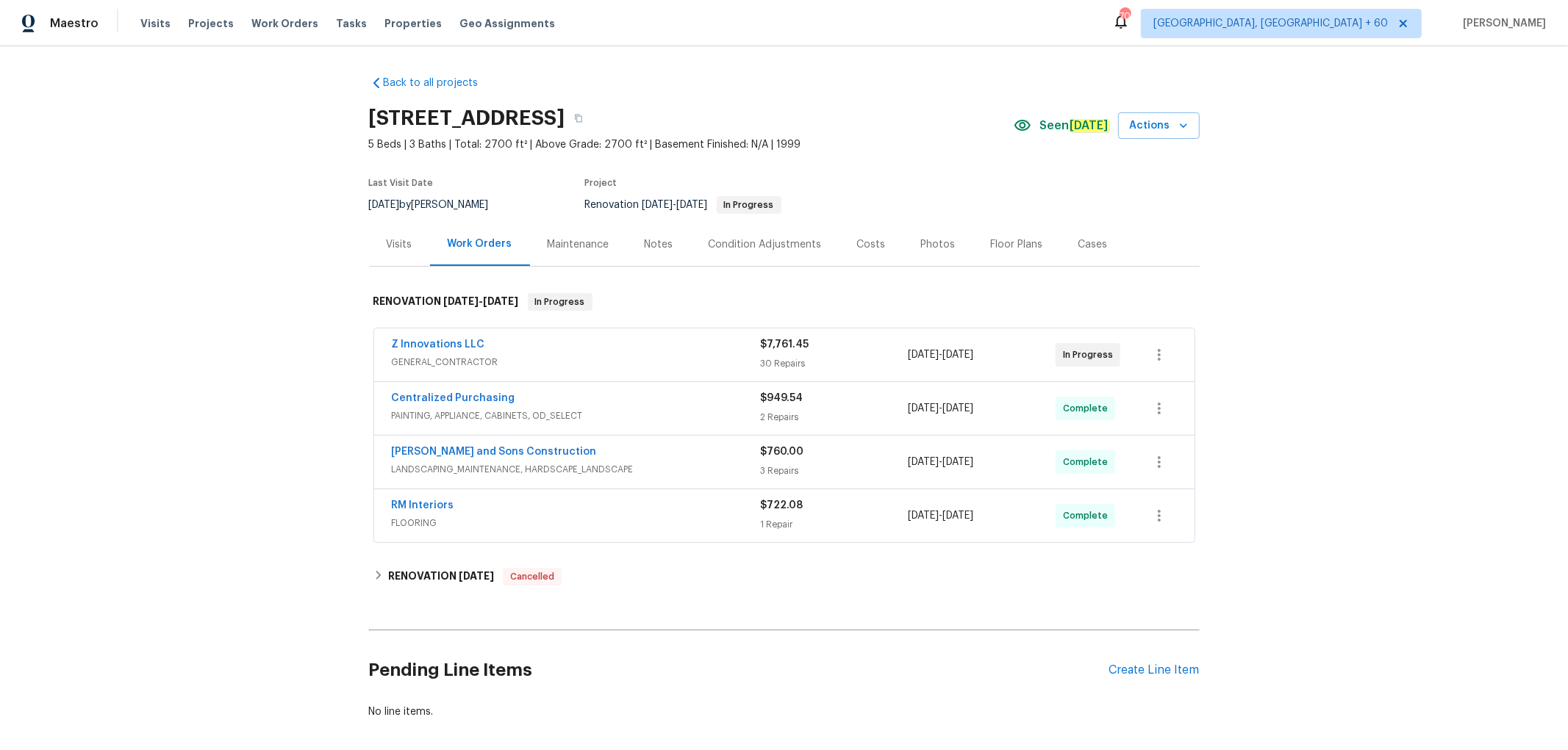
click at [127, 26] on div "Maestro Visits Projects Work Orders Tasks Properties Geo Assignments" at bounding box center [286, 23] width 572 height 29
click at [152, 23] on span "Visits" at bounding box center [155, 23] width 30 height 15
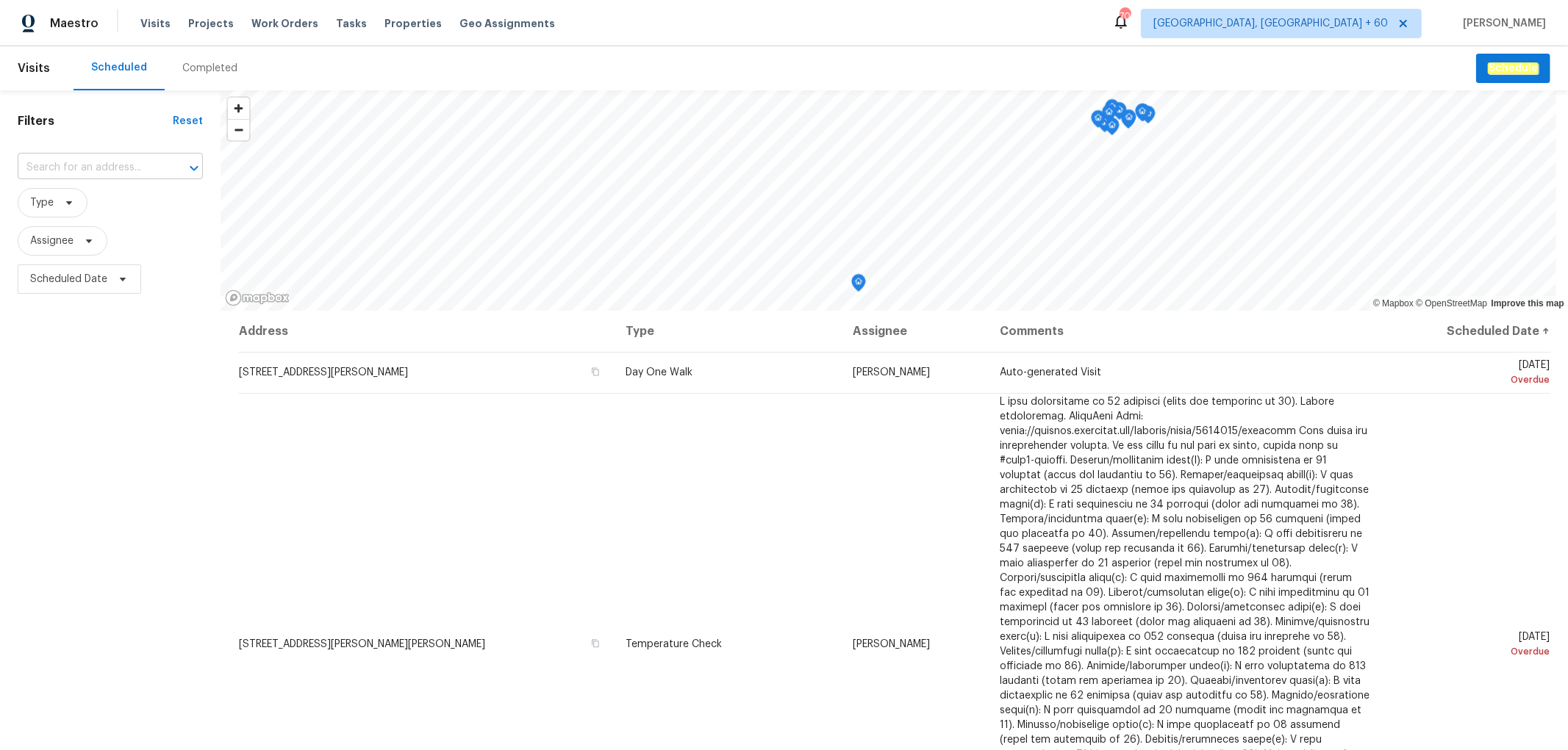
click at [103, 165] on input "text" at bounding box center [90, 168] width 144 height 23
click at [208, 74] on div "Completed" at bounding box center [210, 69] width 55 height 15
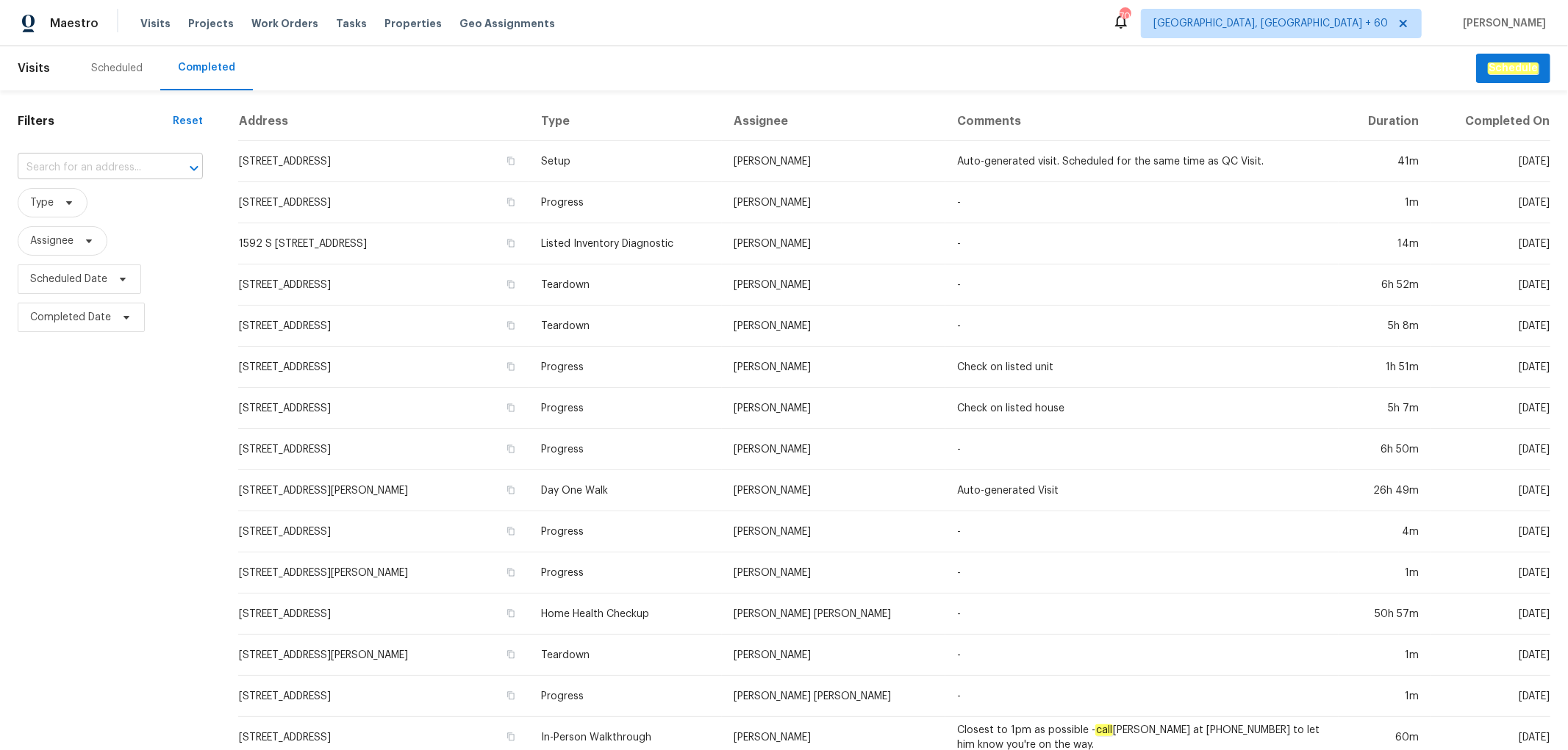
click at [72, 165] on input "text" at bounding box center [90, 168] width 144 height 23
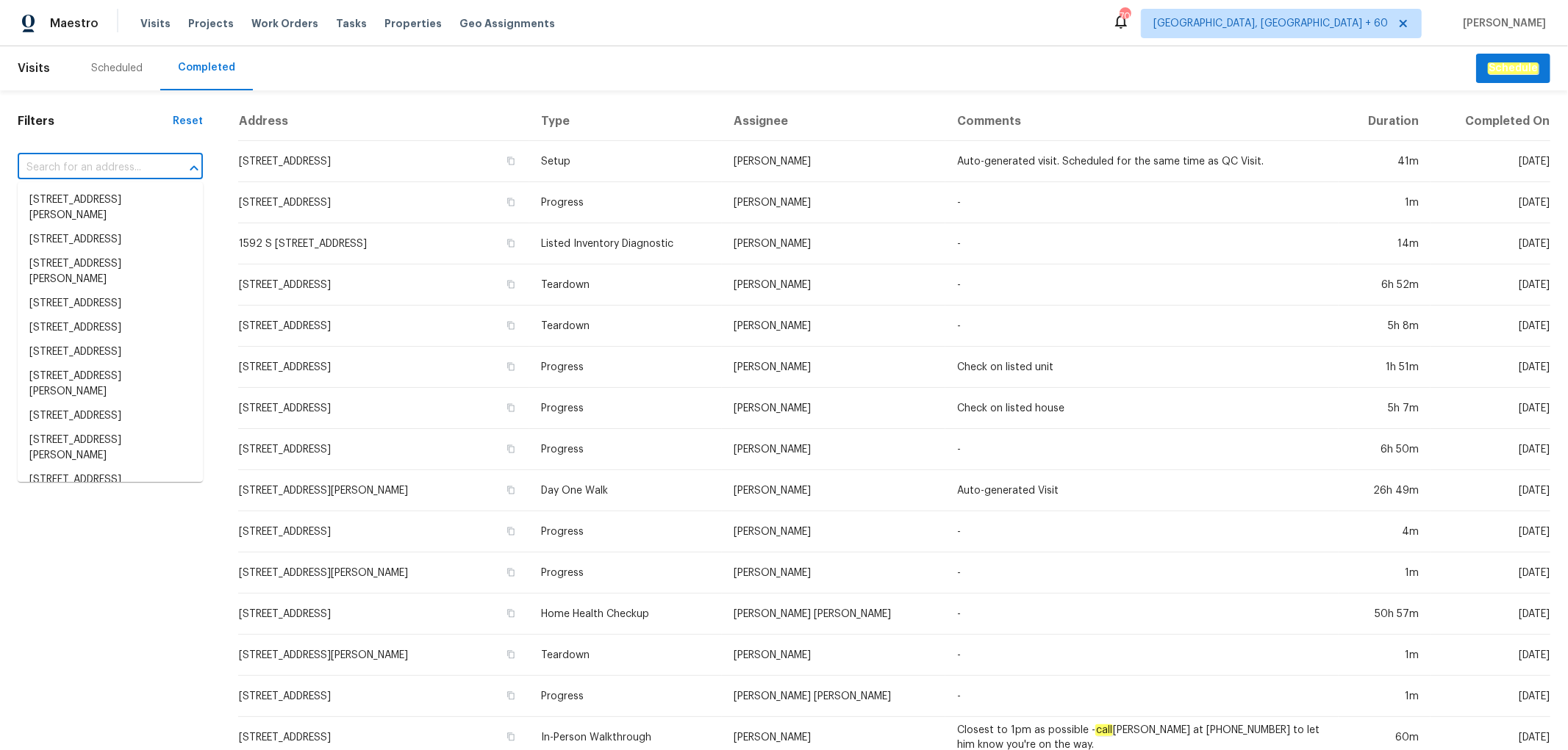
paste input "180 Parkstone Way, Marietta, GA 30066"
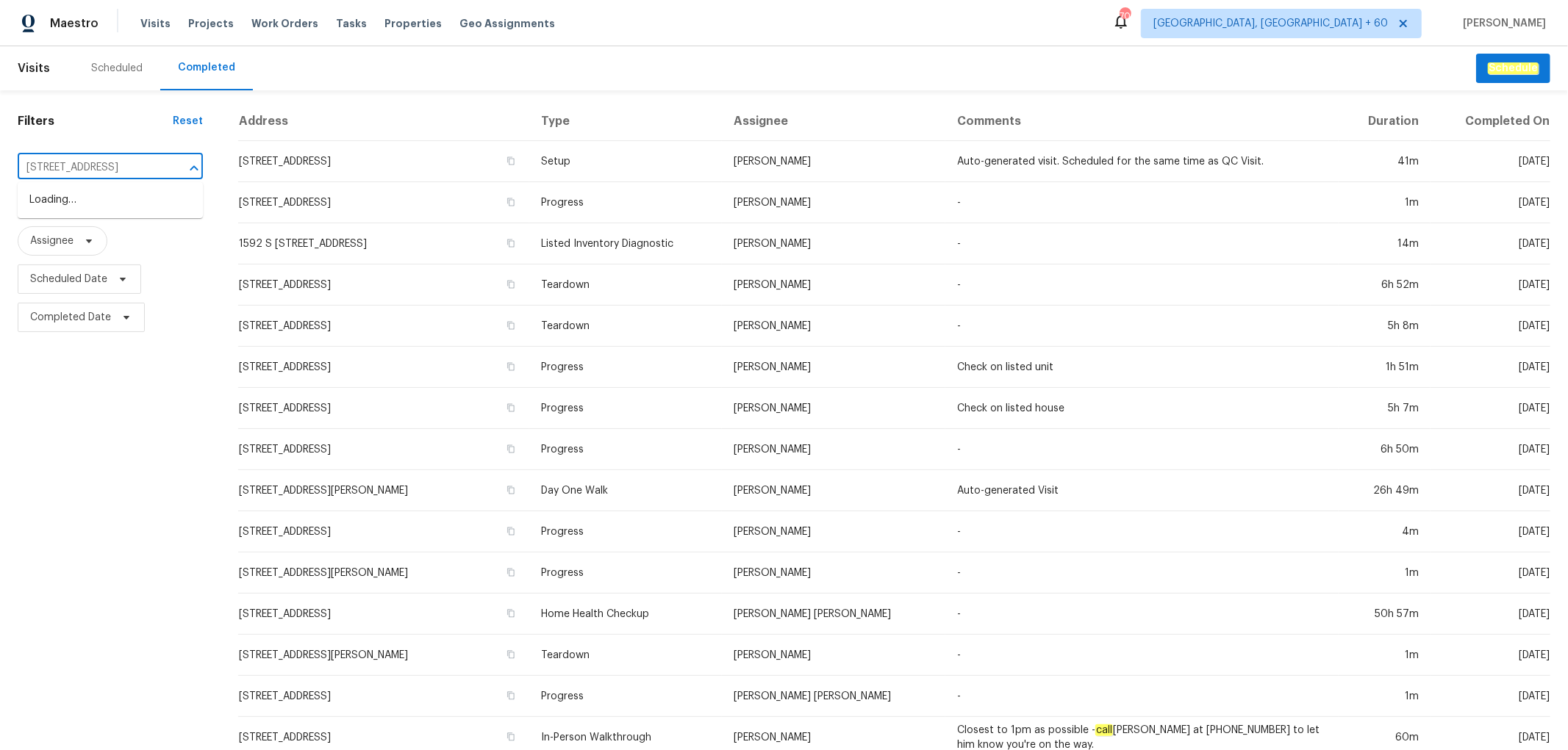
scroll to position [0, 55]
type input "180 Parkstone Way, Marietta, GA 30066"
click at [103, 210] on li "180 Parkstone Way, Marietta, GA 30066" at bounding box center [110, 200] width 186 height 24
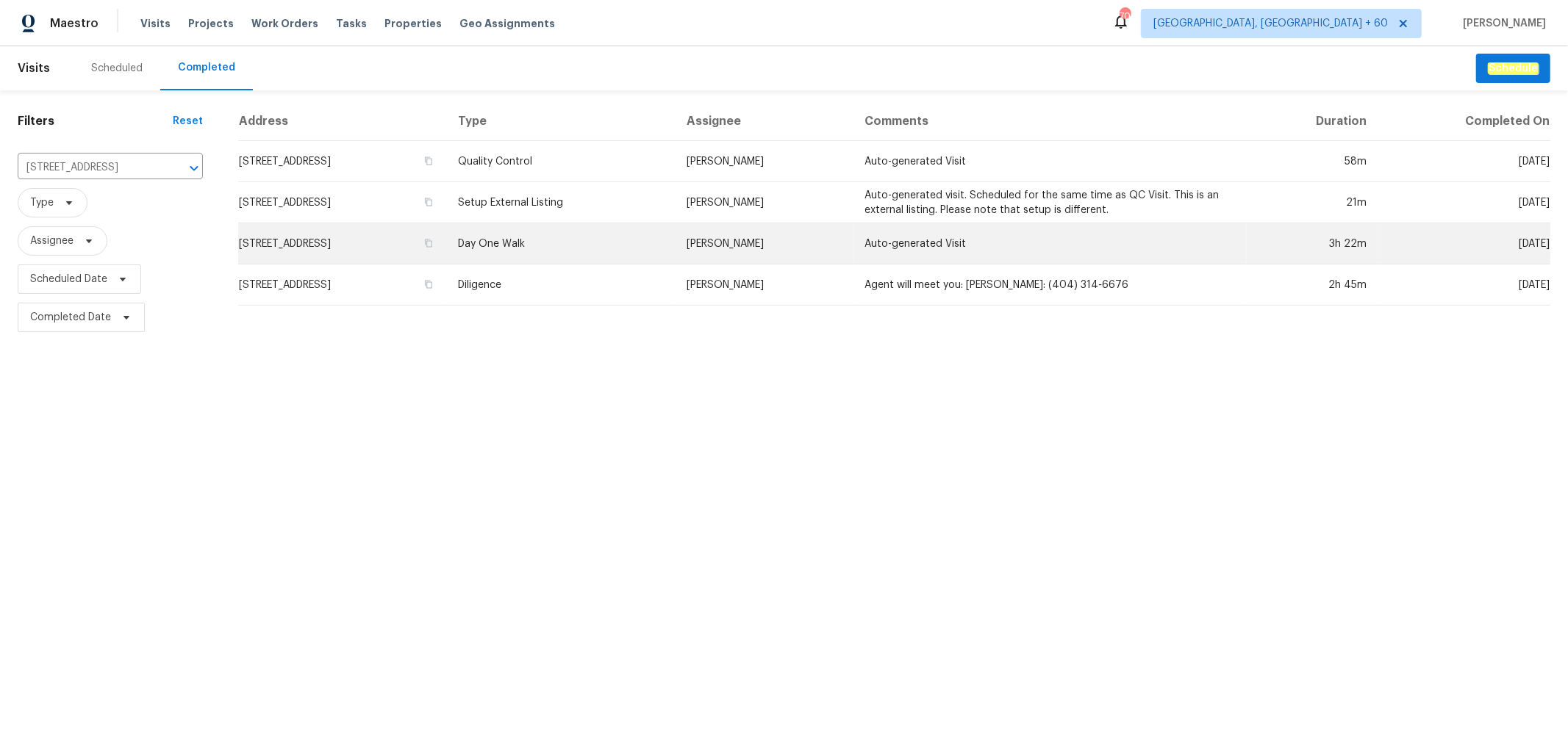
click at [613, 258] on td "Day One Walk" at bounding box center [560, 243] width 227 height 41
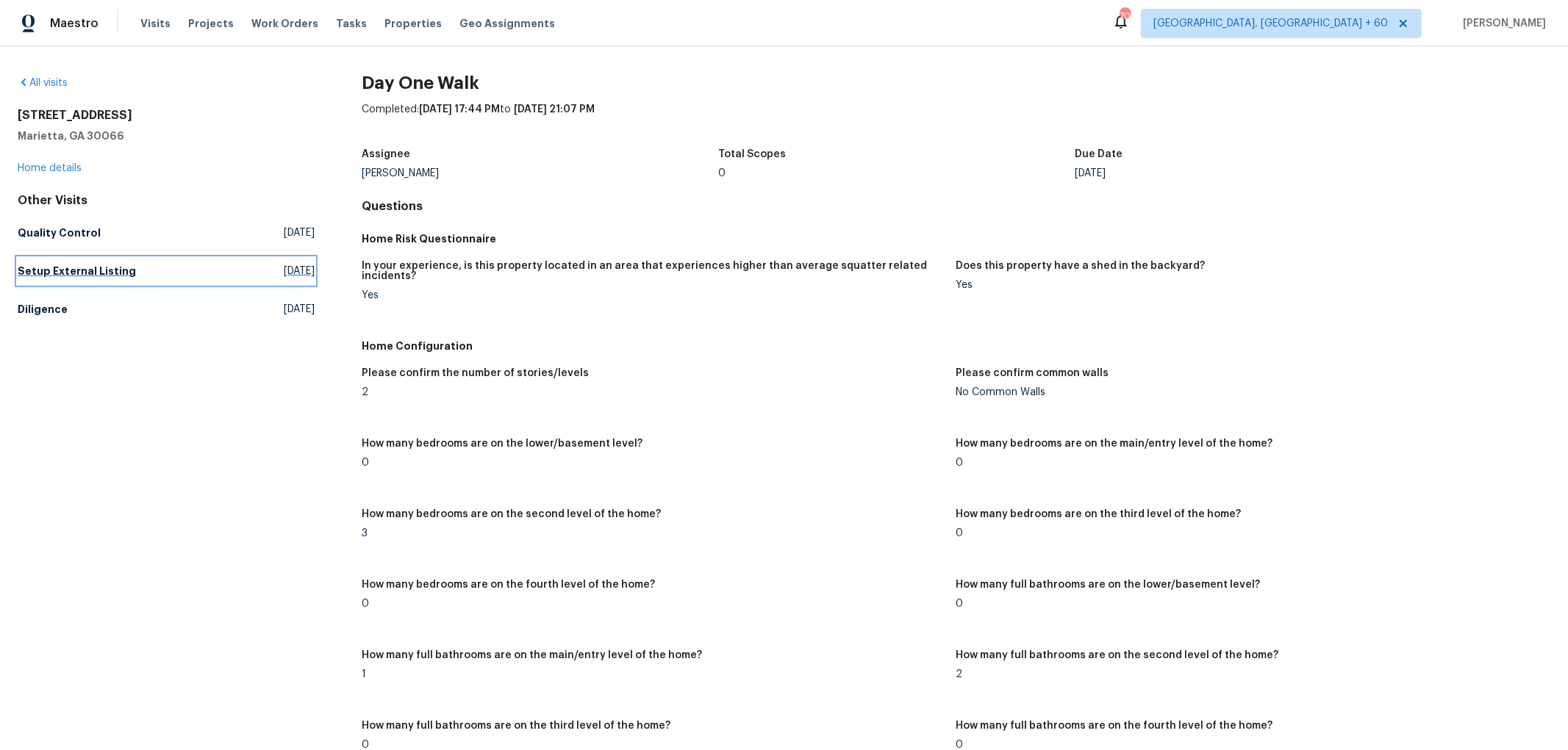
click at [115, 268] on h5 "Setup External Listing" at bounding box center [76, 271] width 118 height 15
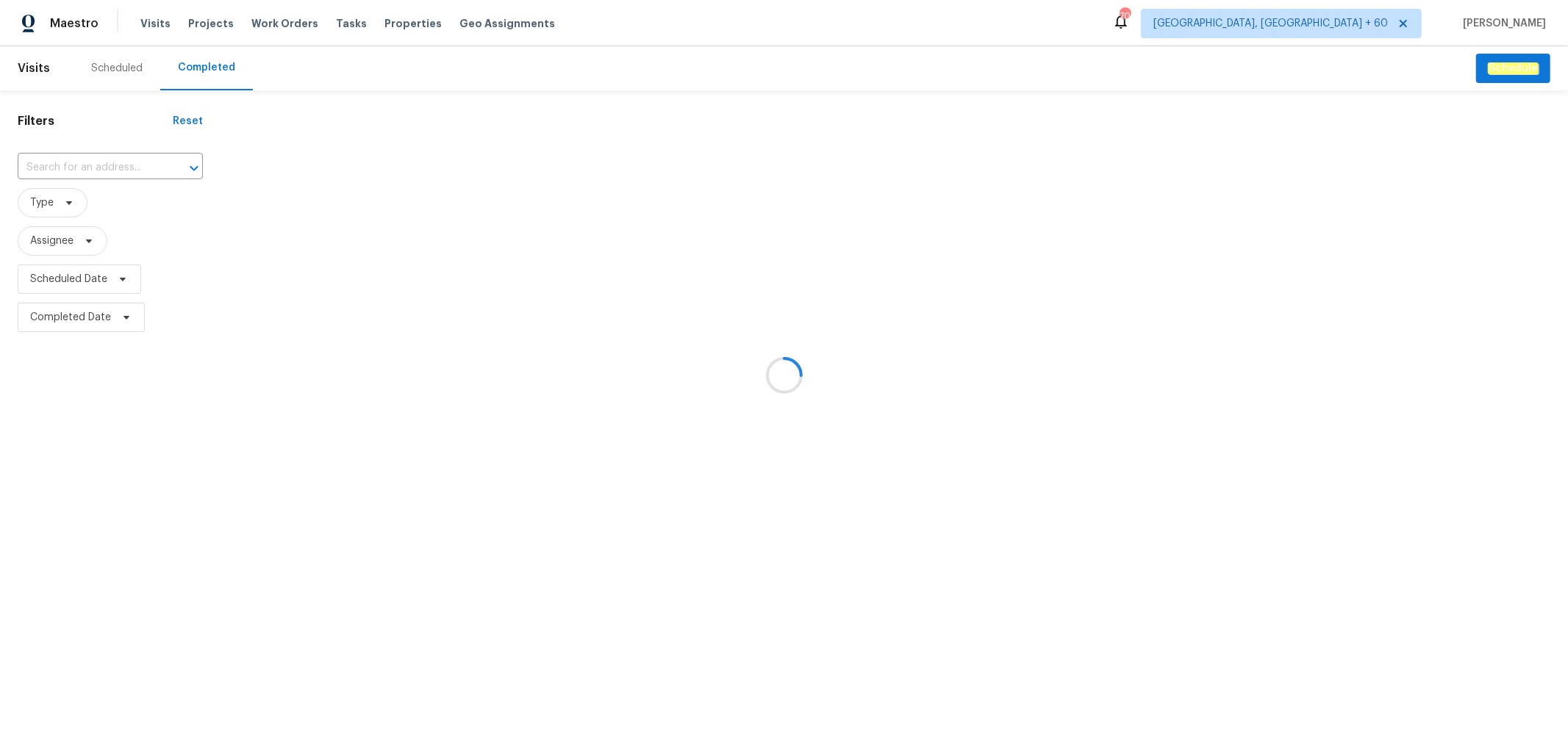
click at [115, 162] on div at bounding box center [784, 375] width 1568 height 750
click at [102, 163] on div at bounding box center [784, 375] width 1568 height 750
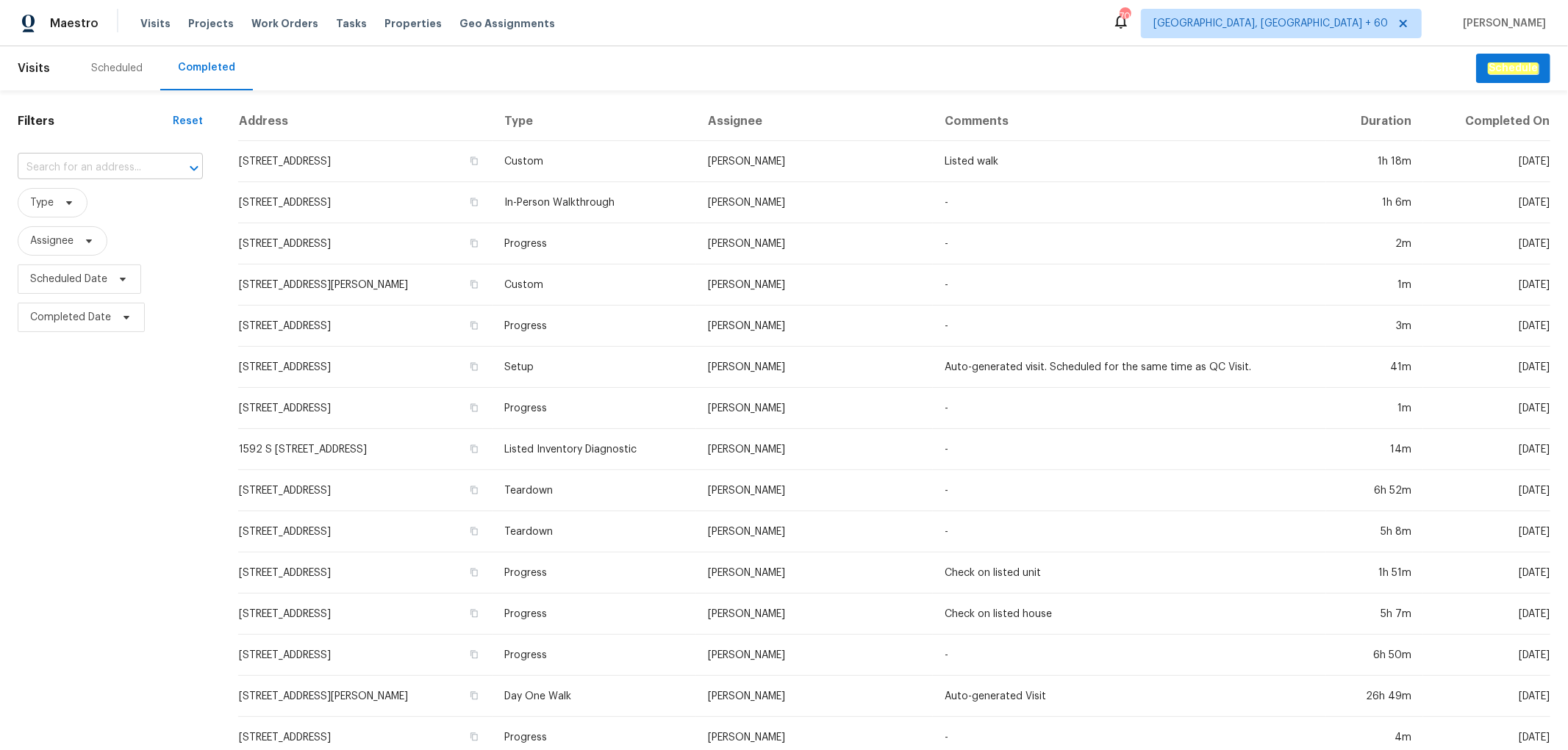
click at [80, 171] on input "text" at bounding box center [90, 168] width 144 height 23
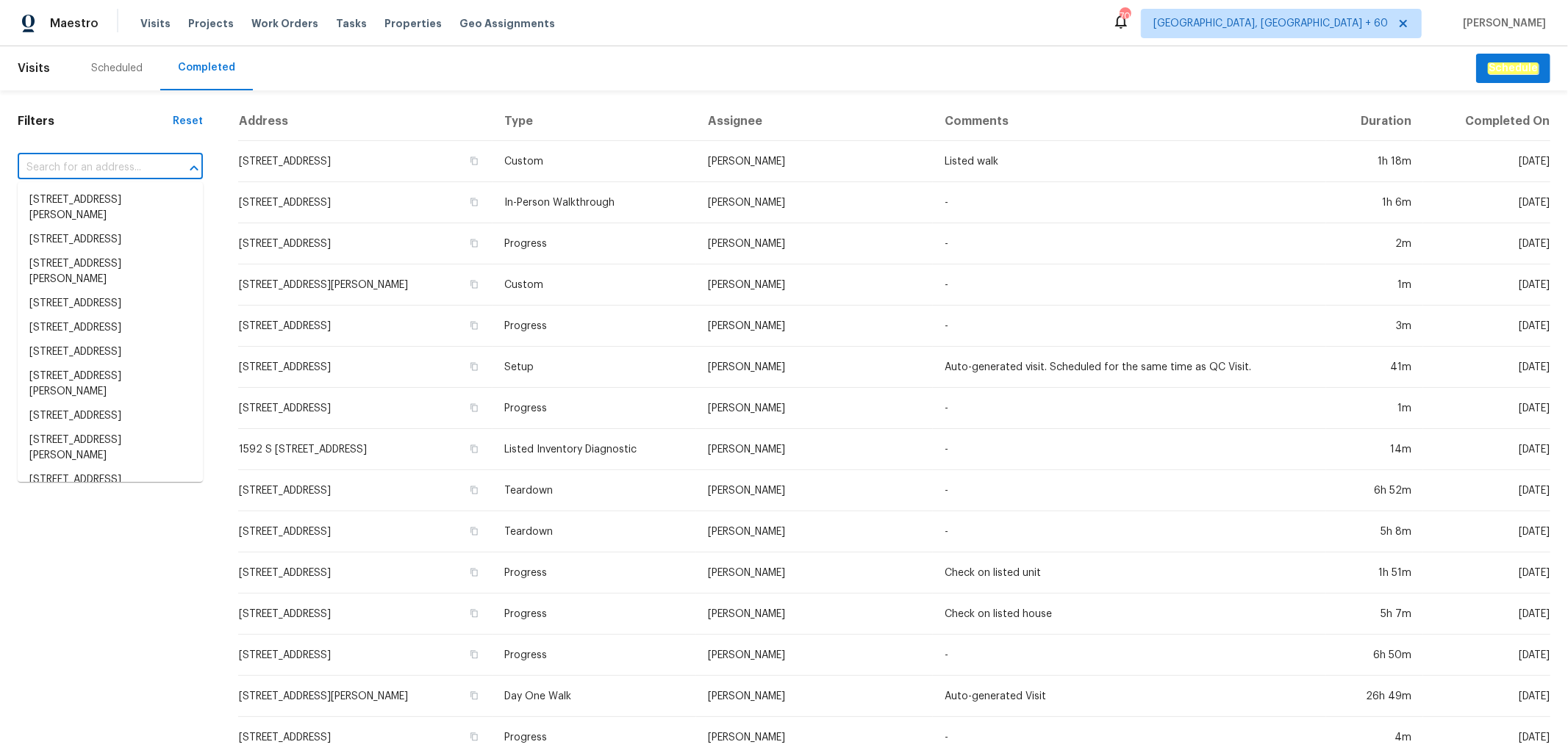
paste input "712 Spring Lake Loop, Simpsonville, SC 29681"
type input "712 Spring Lake Loop, Simpsonville, SC 29681"
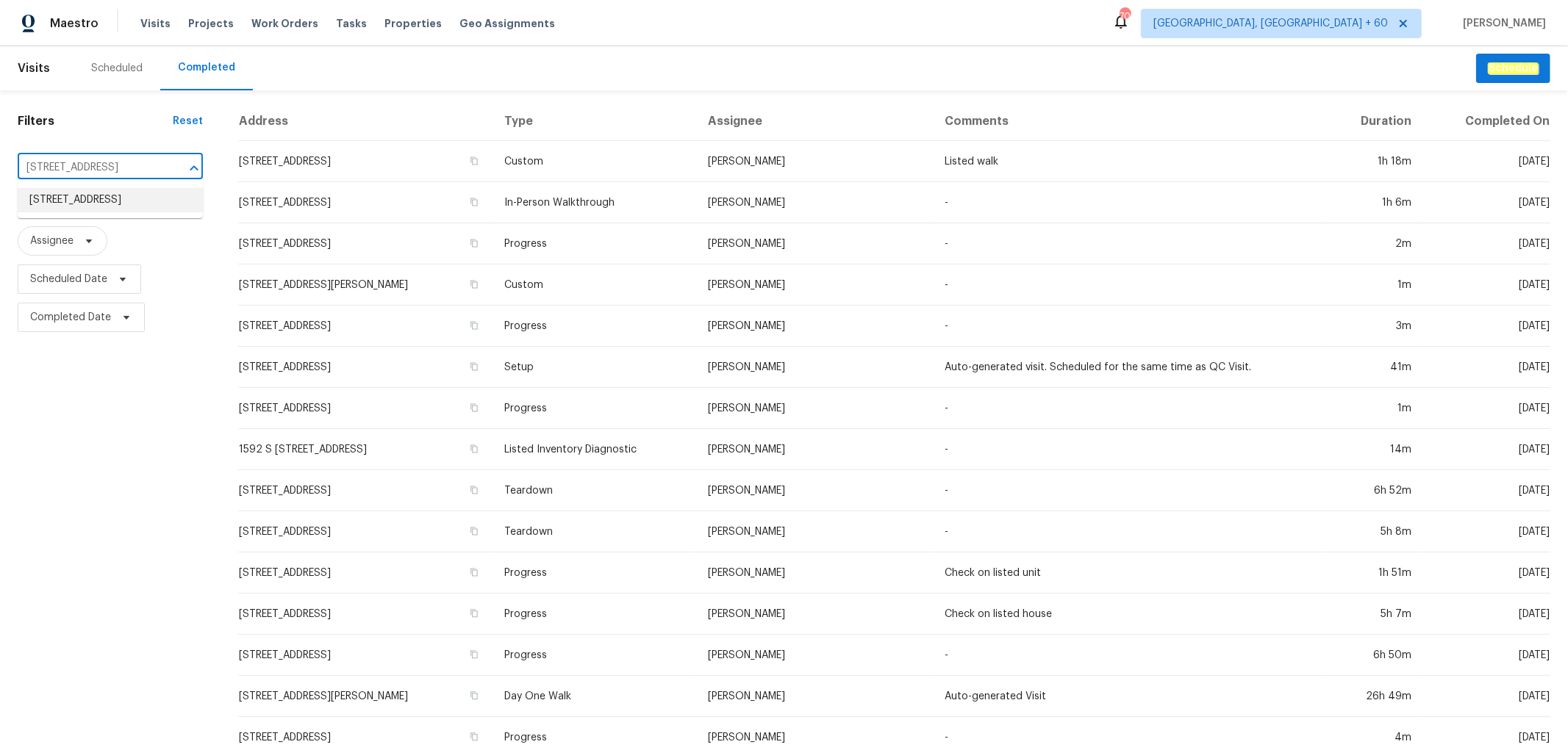
click at [74, 207] on li "712 Spring Lake Loop, Simpsonville, SC 29681" at bounding box center [110, 200] width 186 height 24
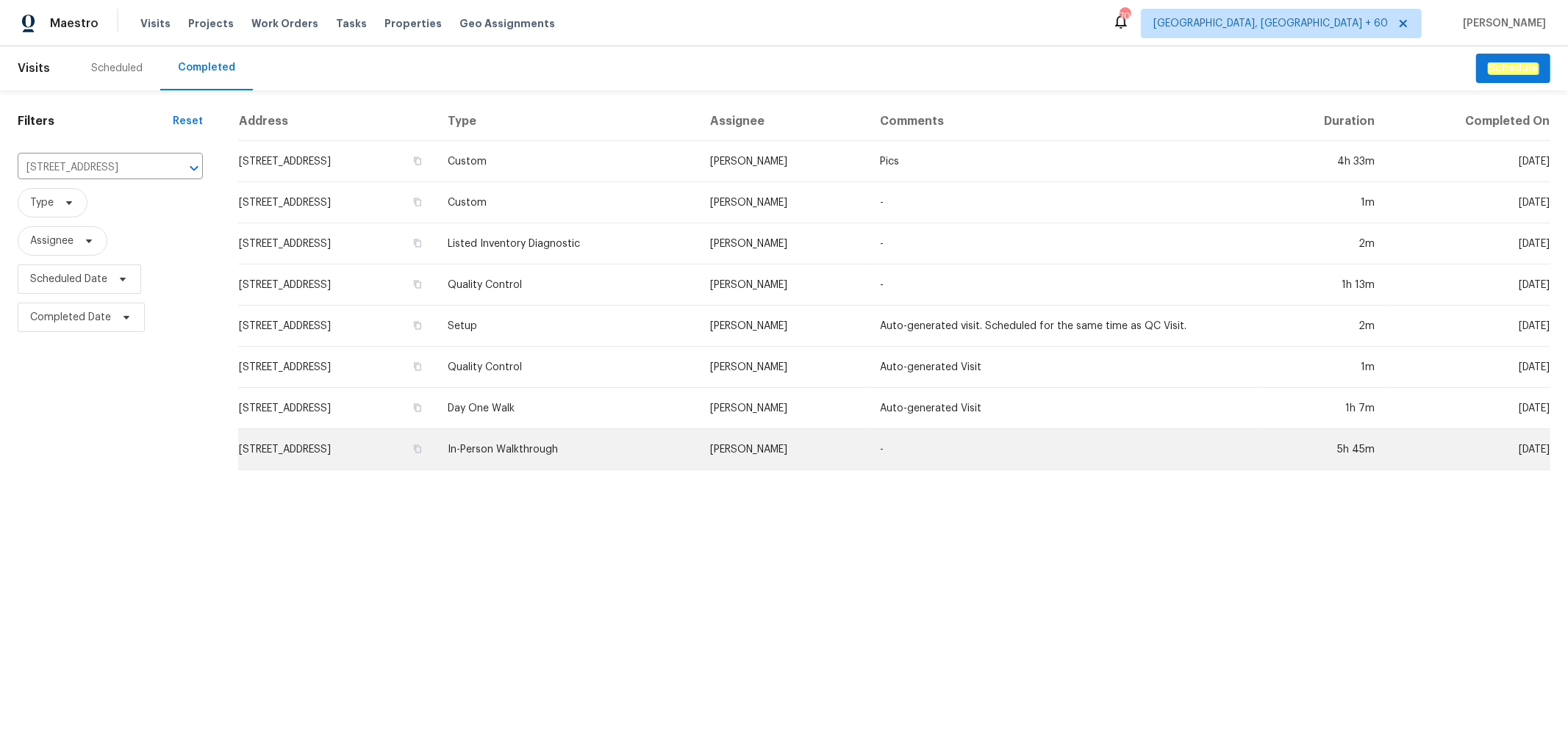
click at [661, 451] on td "In-Person Walkthrough" at bounding box center [567, 449] width 263 height 41
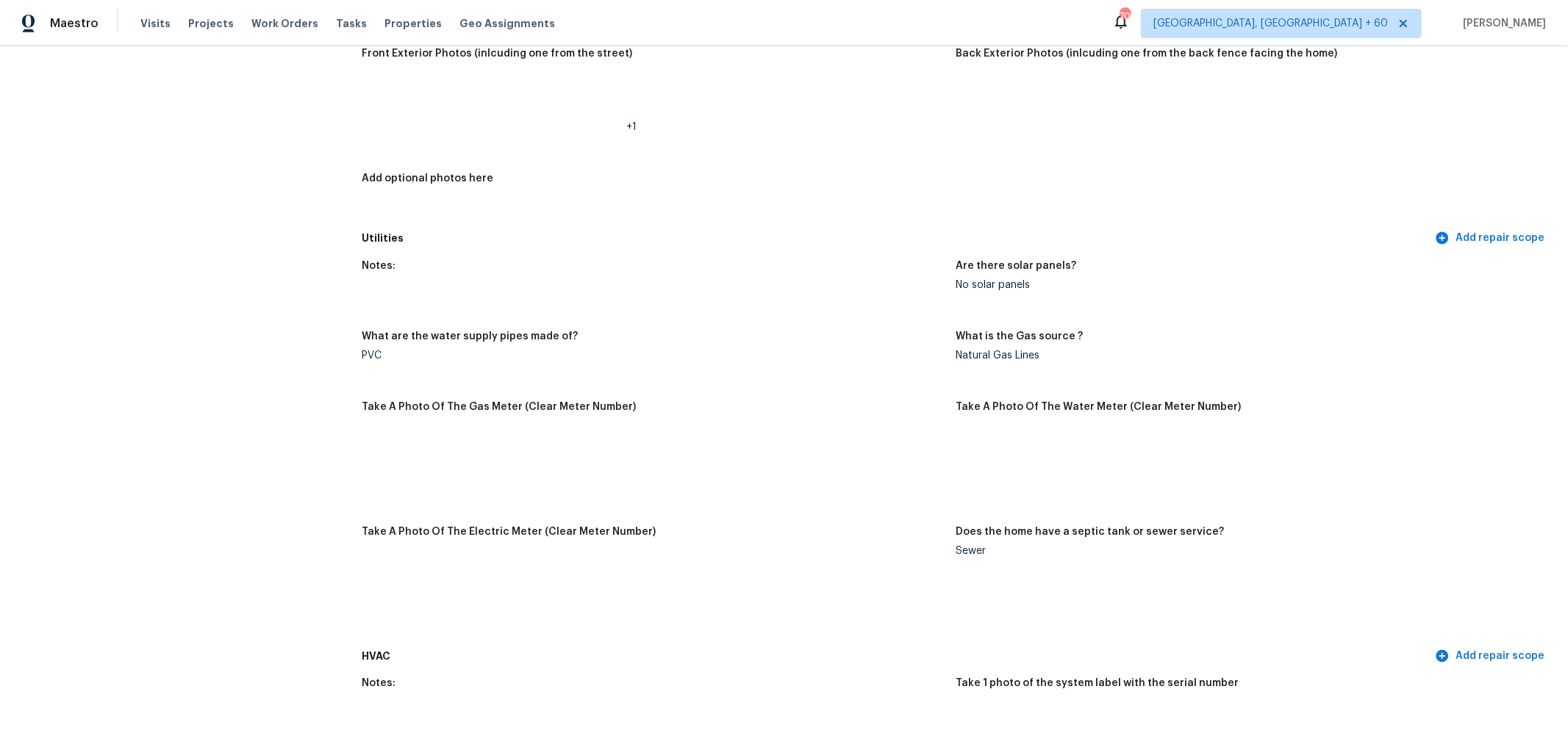
scroll to position [570, 0]
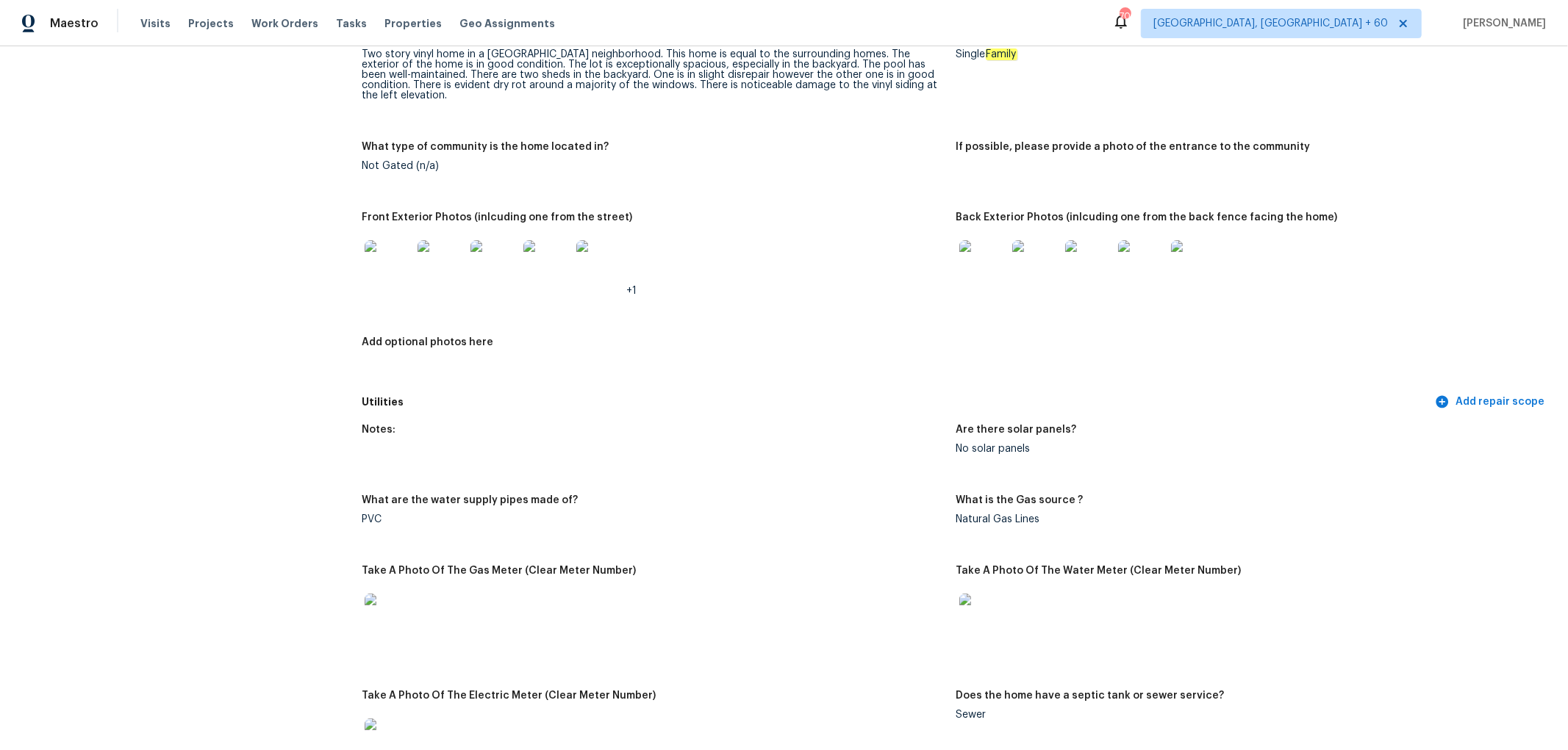
click at [964, 253] on img at bounding box center [983, 263] width 47 height 47
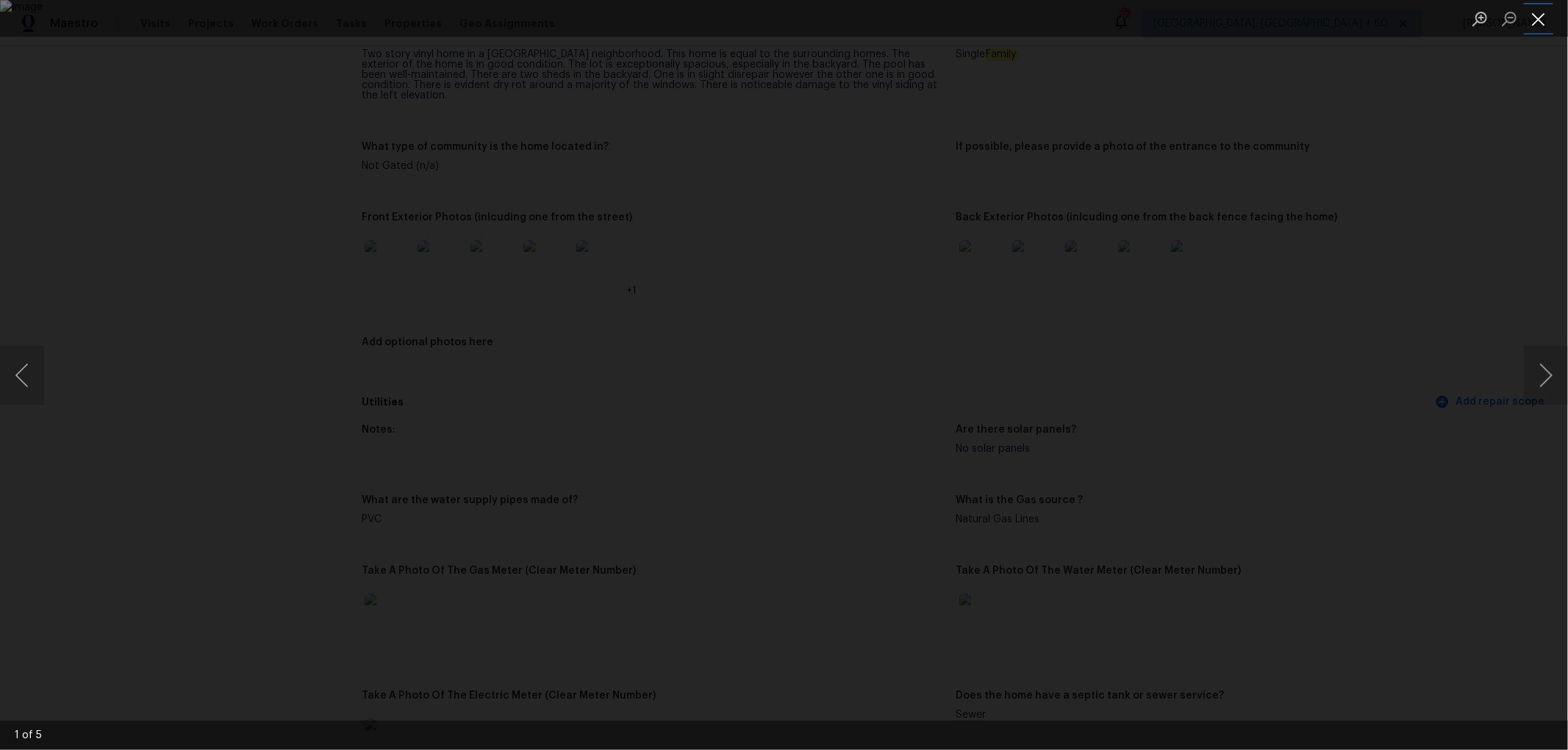
click at [1528, 20] on button "Close lightbox" at bounding box center [1538, 18] width 29 height 26
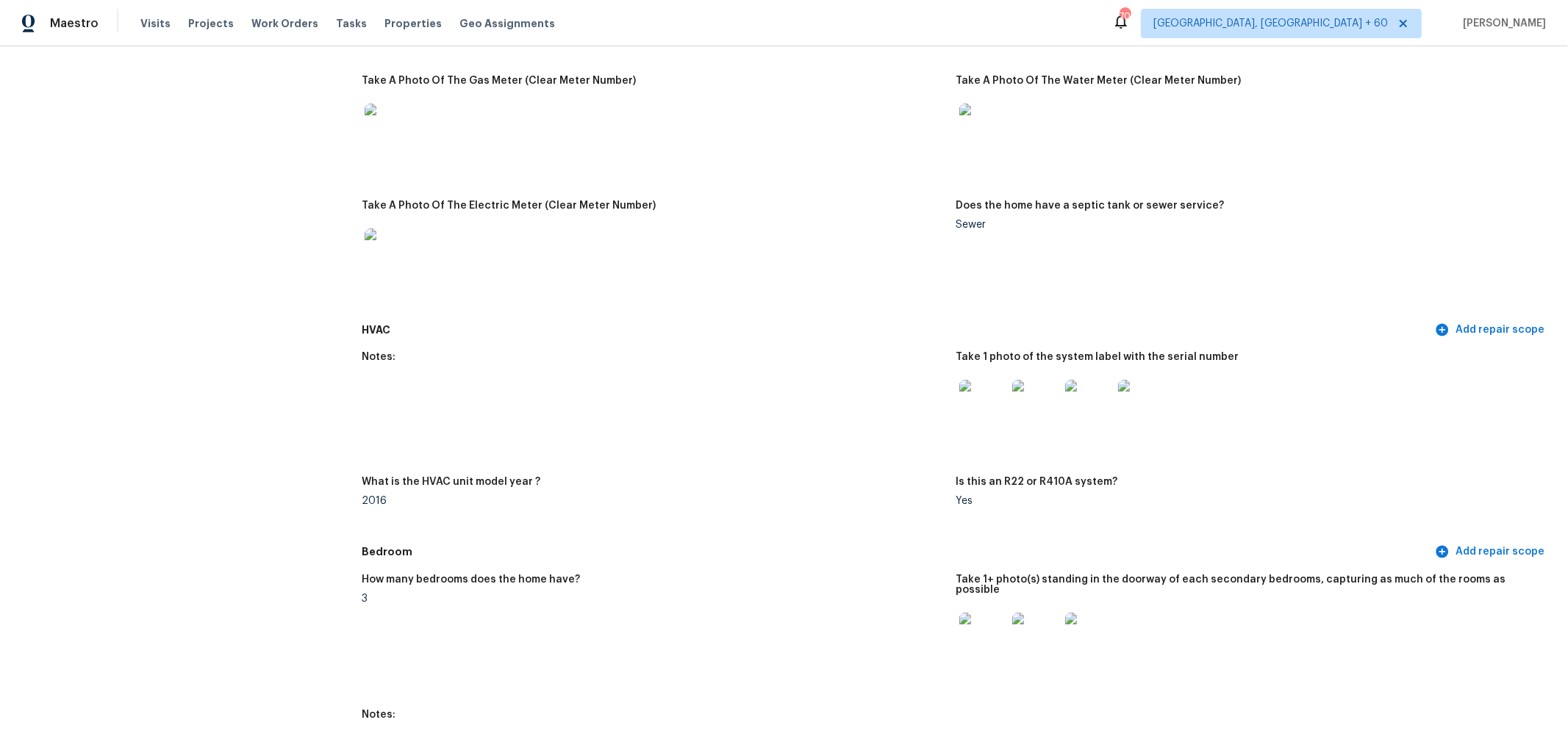
scroll to position [1551, 0]
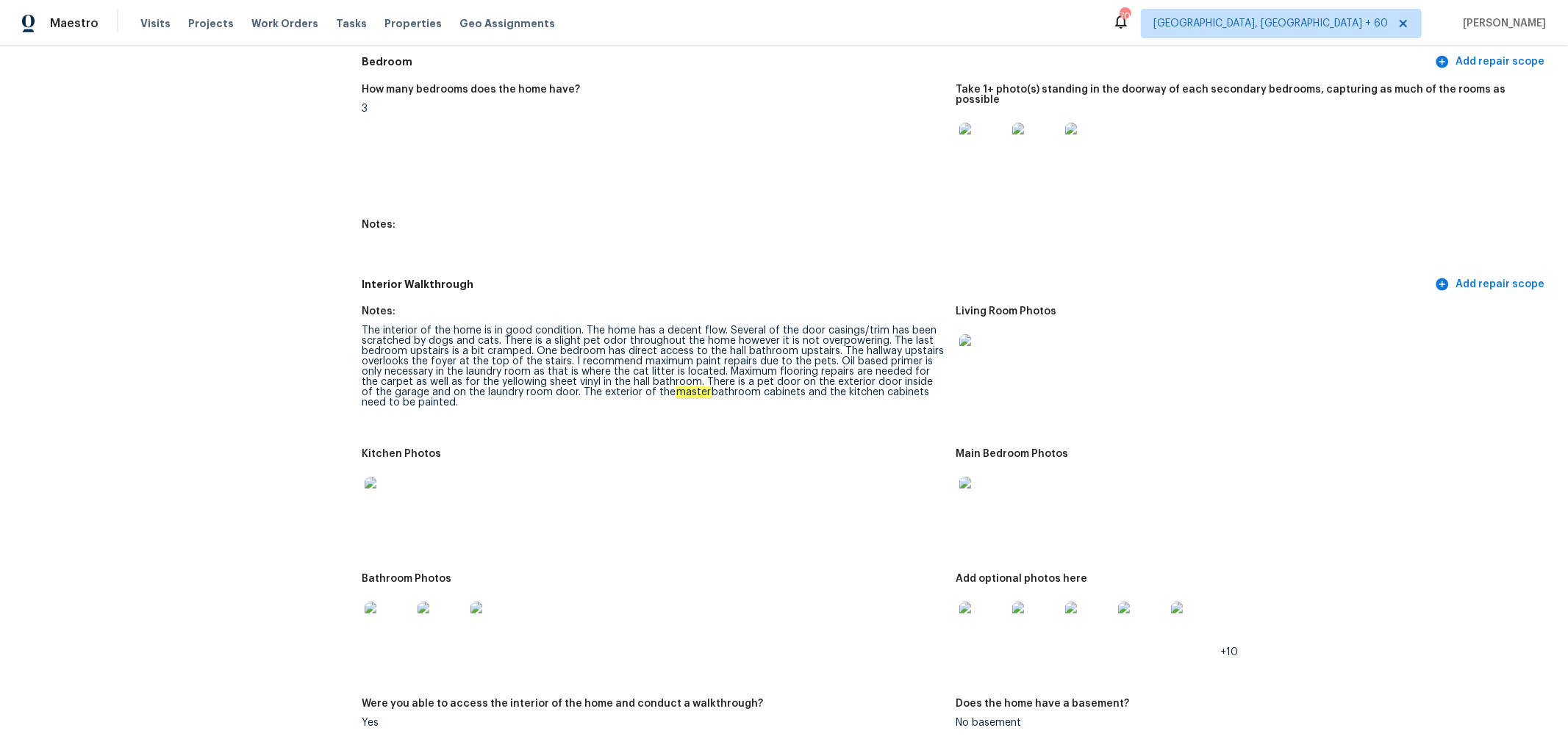
click at [959, 342] on img at bounding box center [983, 357] width 47 height 47
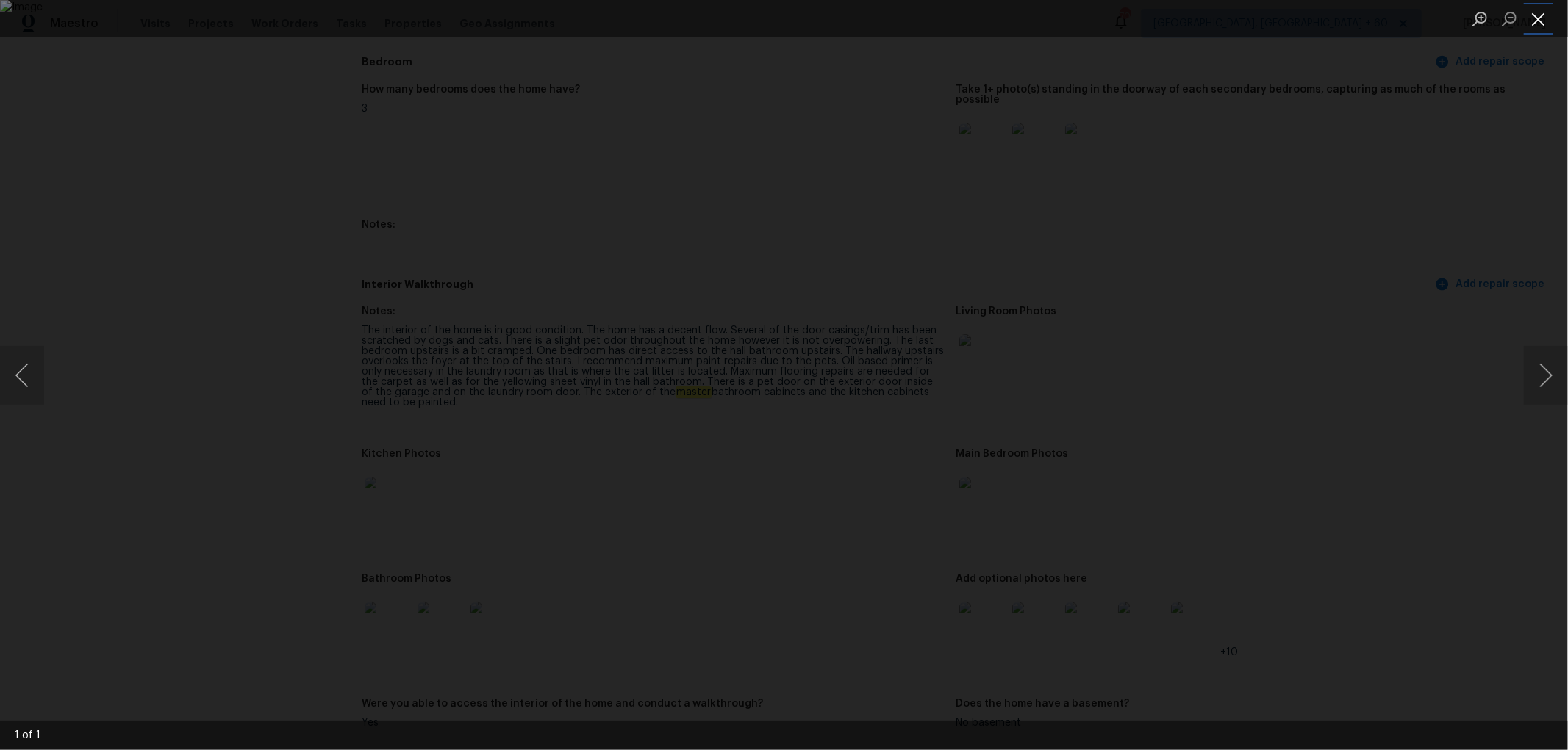
click at [1546, 15] on button "Close lightbox" at bounding box center [1538, 18] width 29 height 26
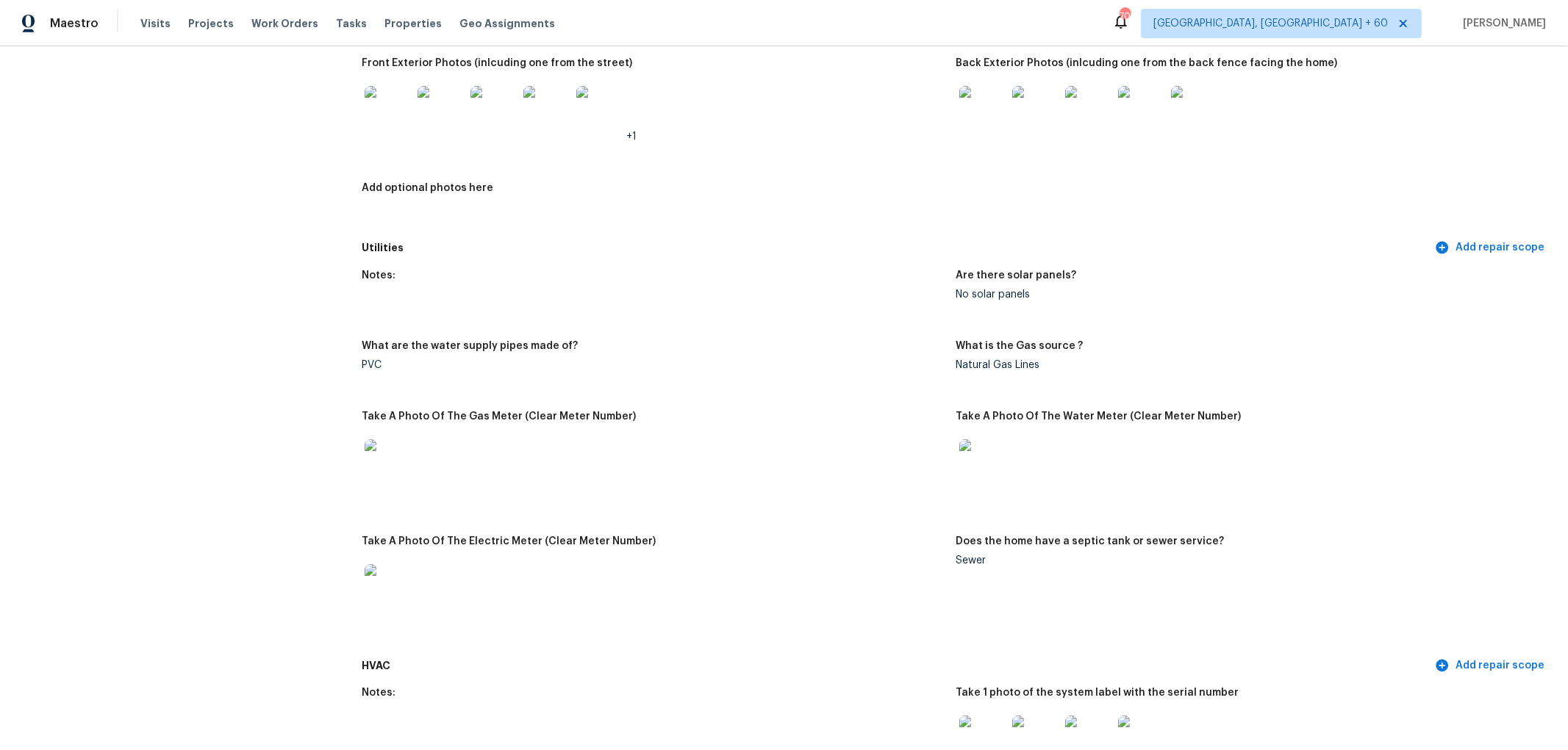
scroll to position [570, 0]
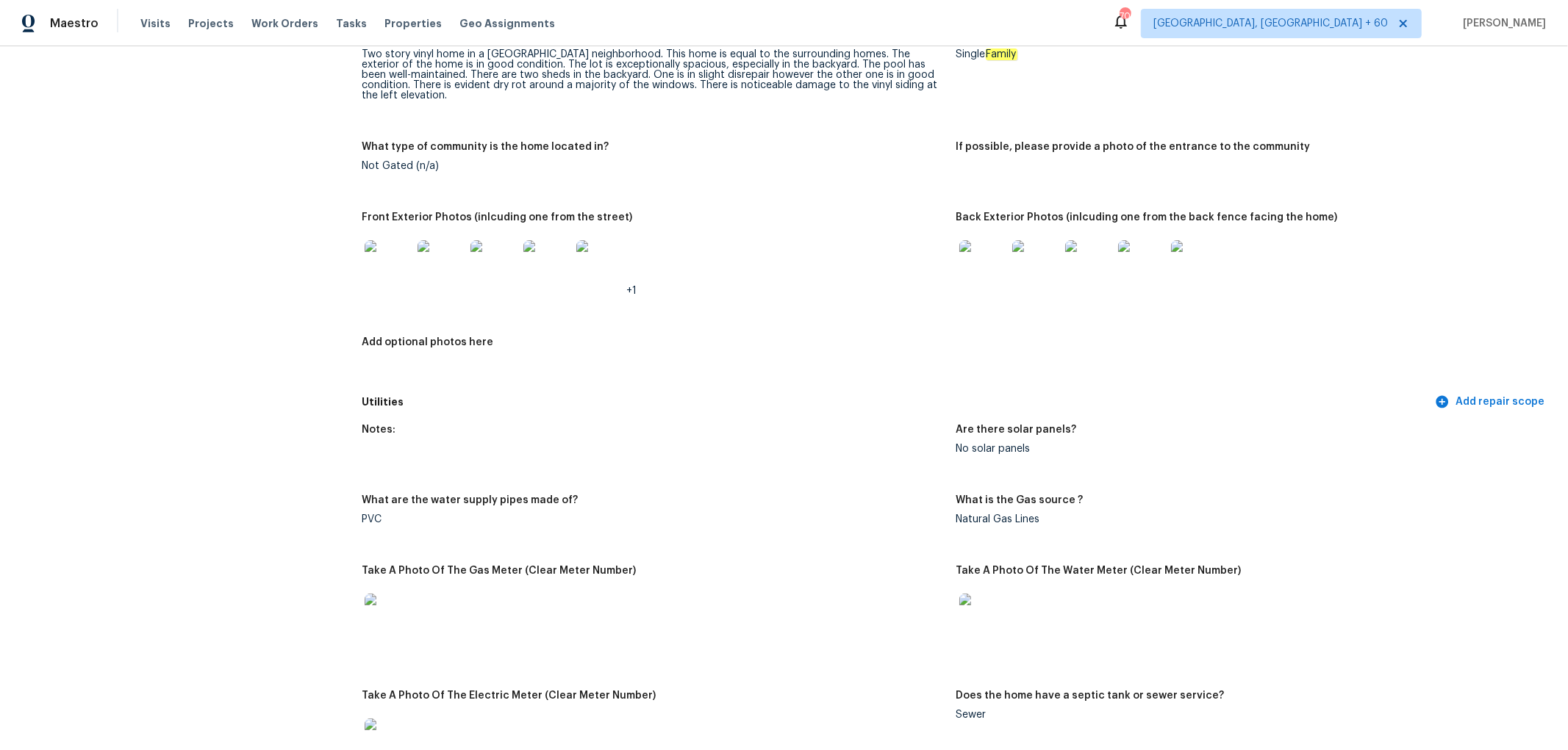
click at [990, 240] on img at bounding box center [983, 263] width 47 height 47
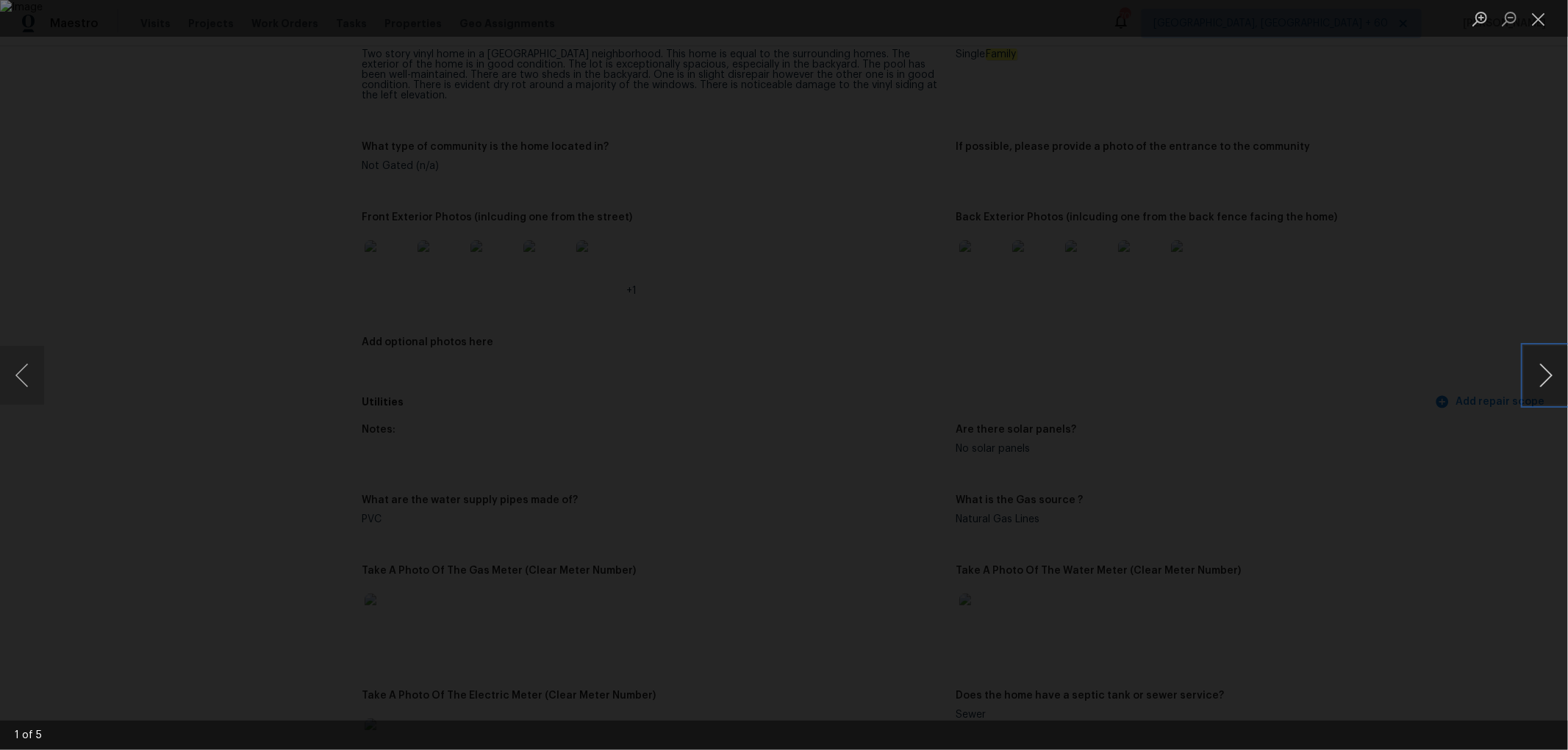
click at [1544, 366] on button "Next image" at bounding box center [1545, 375] width 44 height 59
click at [1553, 372] on button "Next image" at bounding box center [1545, 375] width 44 height 59
click at [1547, 376] on button "Next image" at bounding box center [1545, 375] width 44 height 59
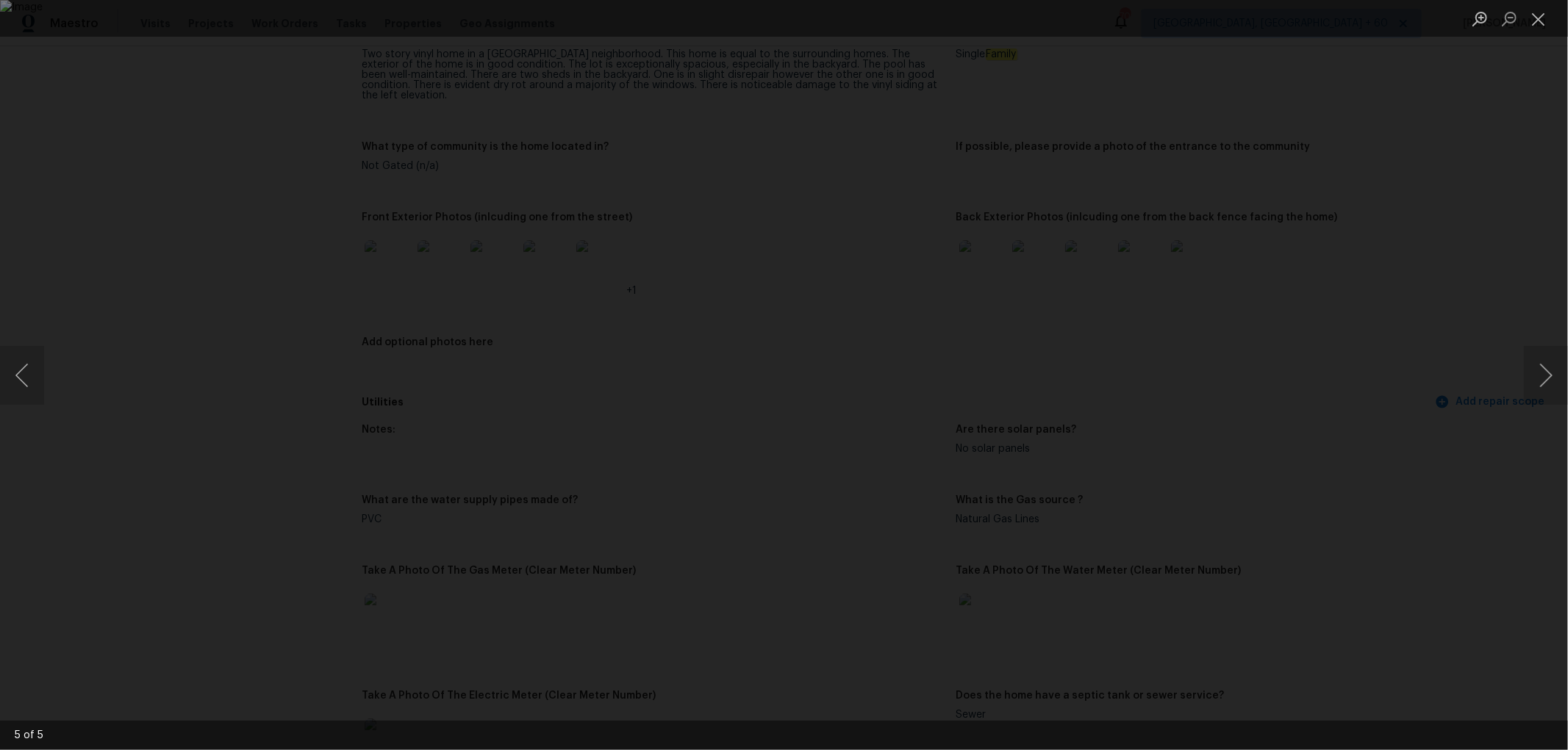
click at [1523, 375] on div "Lightbox" at bounding box center [784, 375] width 1568 height 750
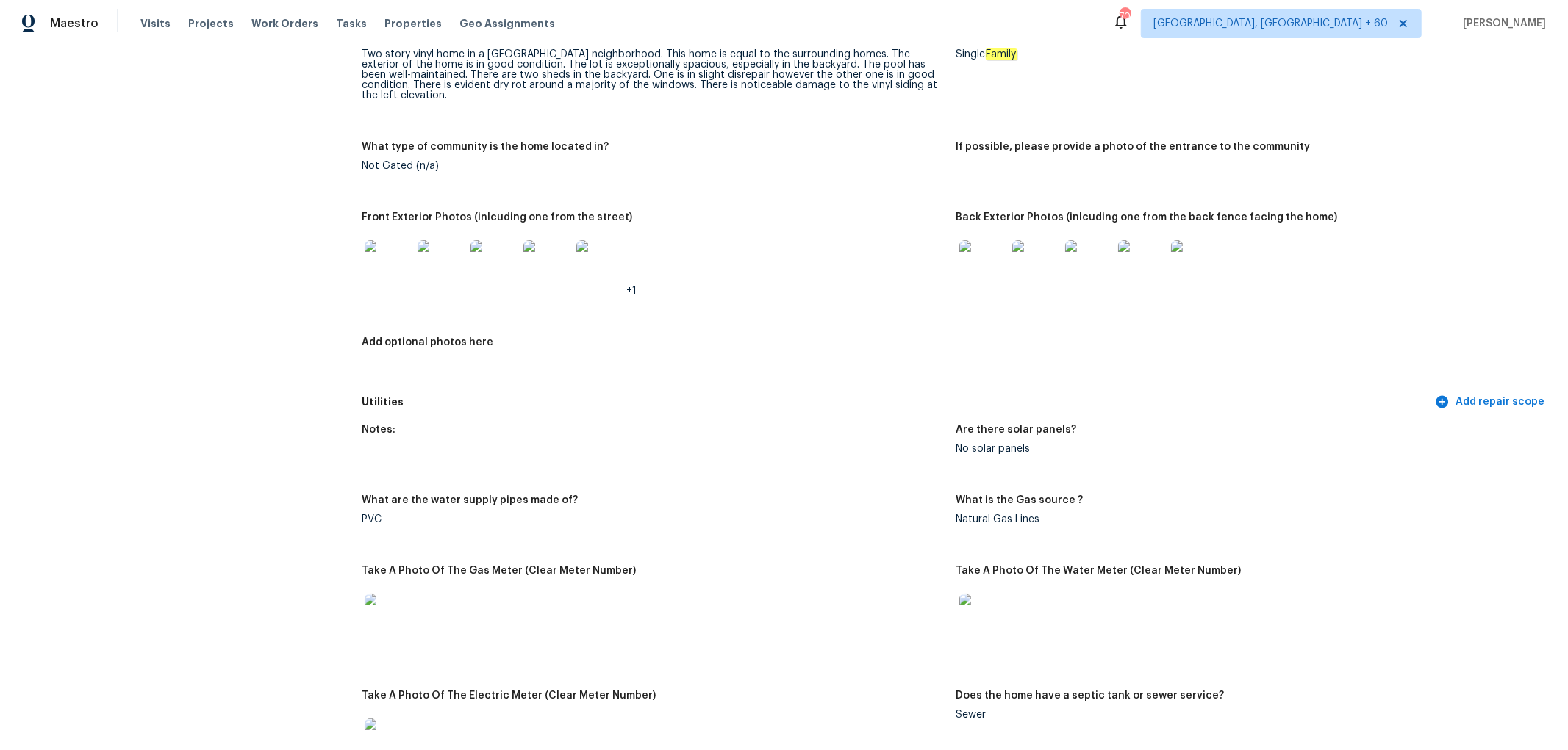
click at [1032, 251] on img at bounding box center [1036, 263] width 47 height 47
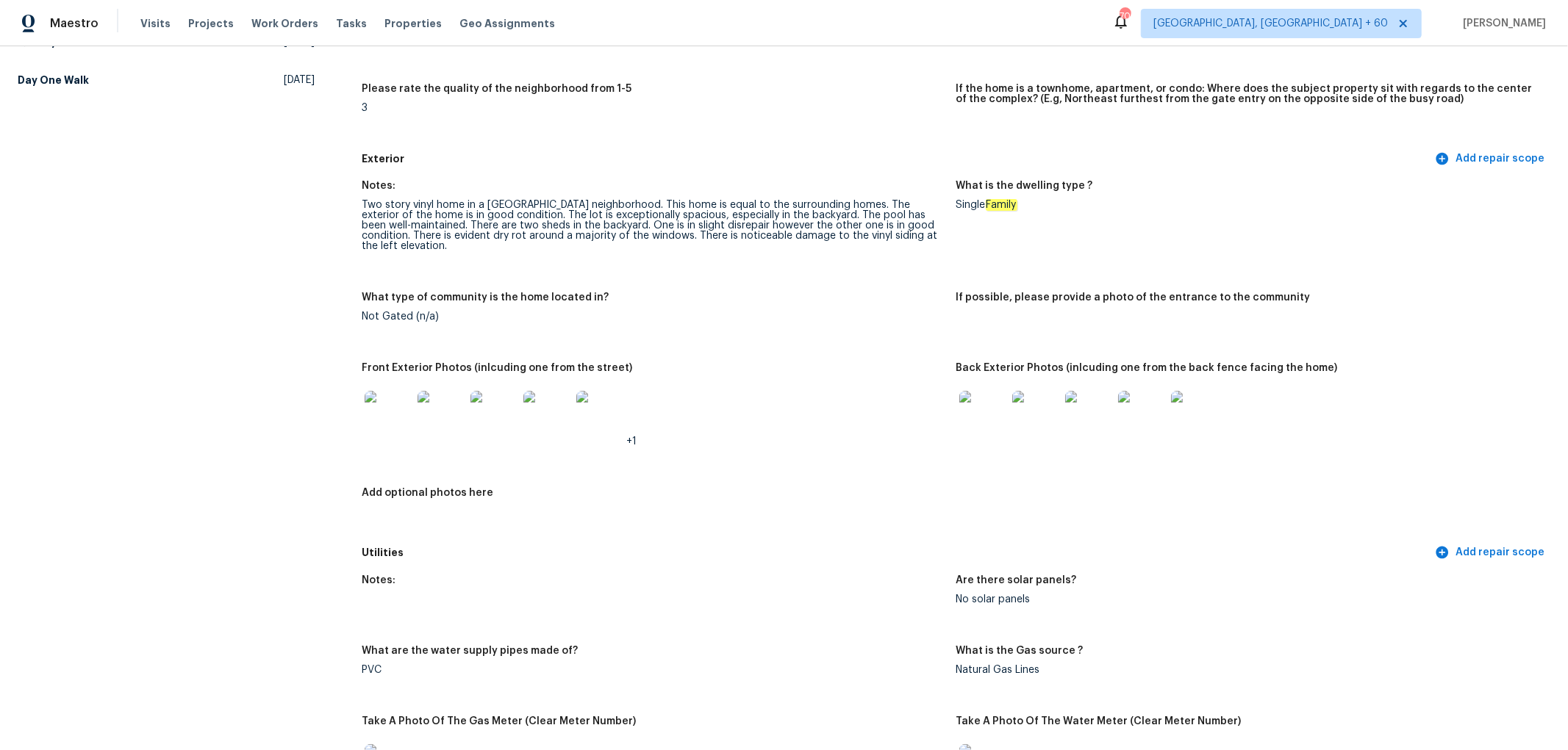
scroll to position [326, 0]
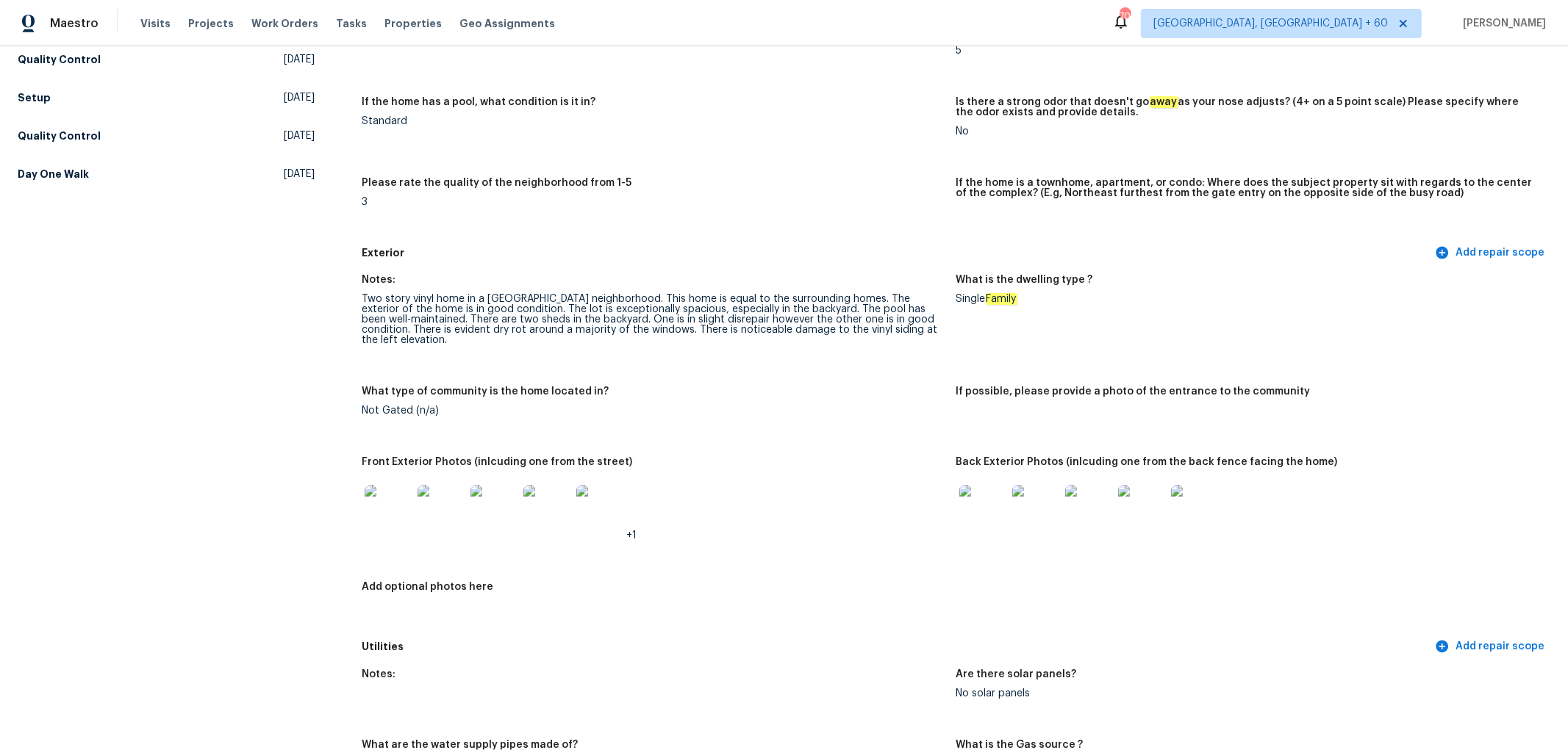
click at [1032, 513] on img at bounding box center [1036, 508] width 47 height 47
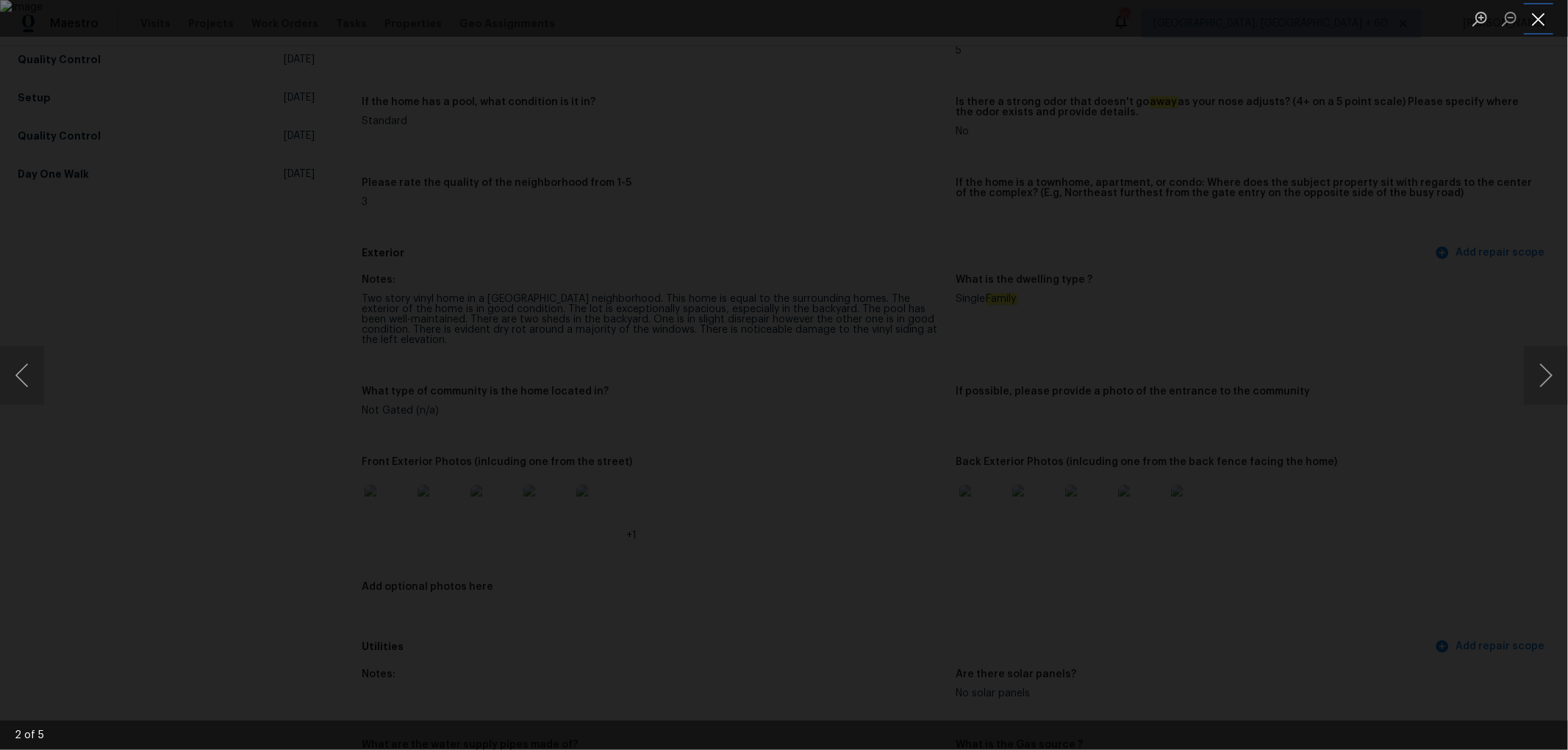
click at [1534, 30] on button "Close lightbox" at bounding box center [1538, 18] width 29 height 26
